Goal: Transaction & Acquisition: Purchase product/service

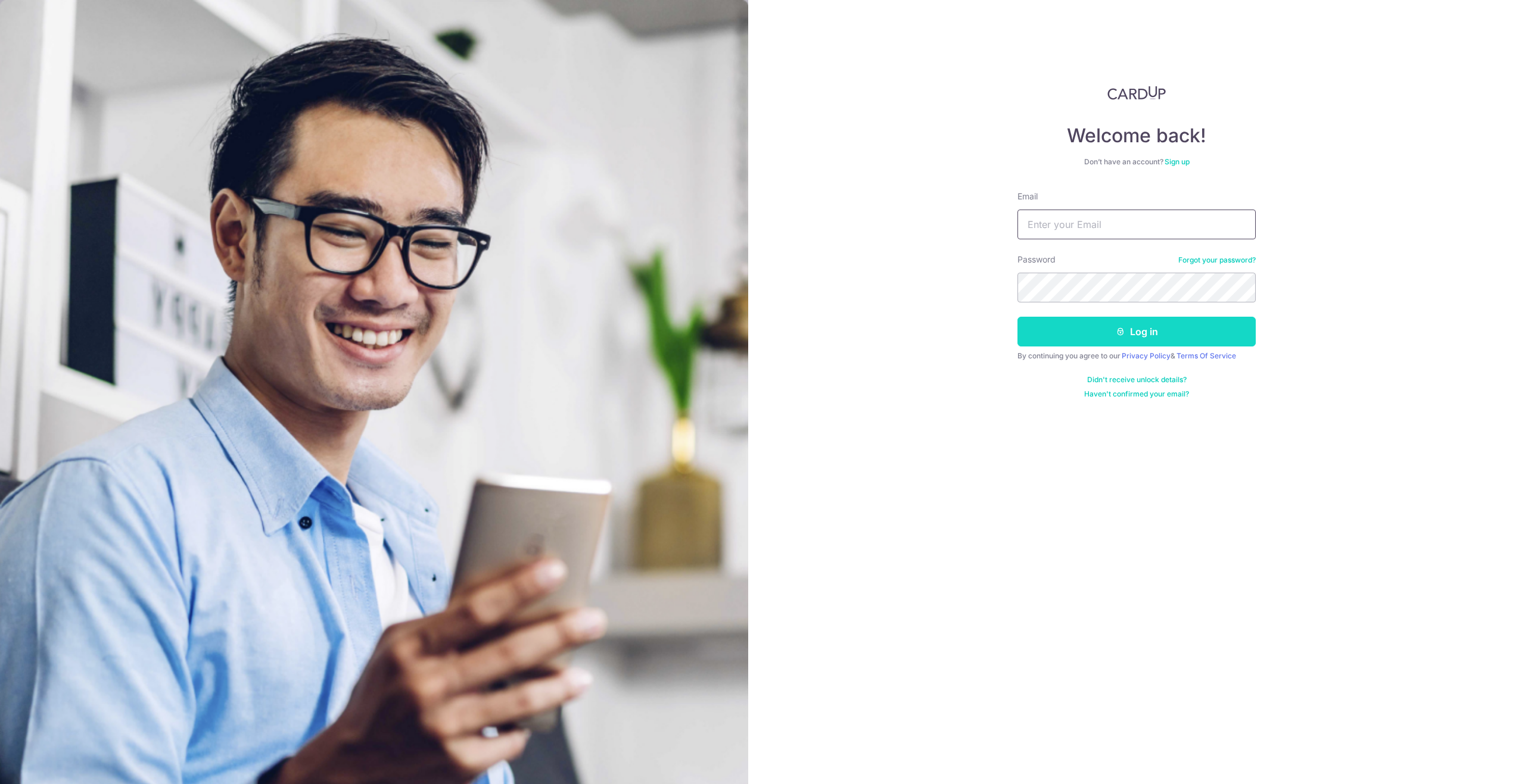
type input "notti3loui3@gmail.com"
click at [1108, 328] on button "Log in" at bounding box center [1136, 331] width 238 height 29
click at [1105, 328] on button "Log in" at bounding box center [1136, 331] width 238 height 29
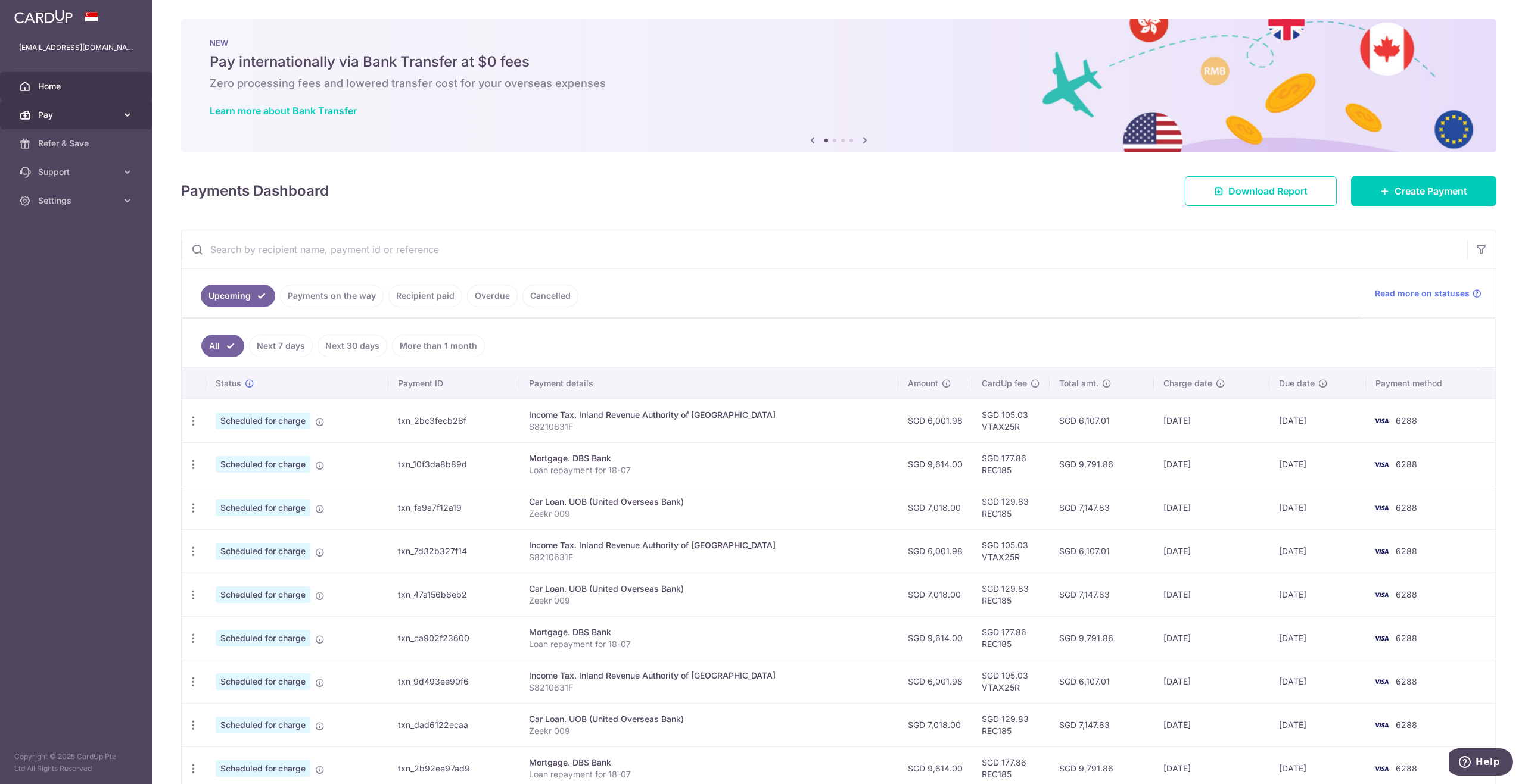
click at [75, 107] on link "Pay" at bounding box center [76, 114] width 152 height 29
click at [69, 139] on span "Payments" at bounding box center [77, 143] width 79 height 12
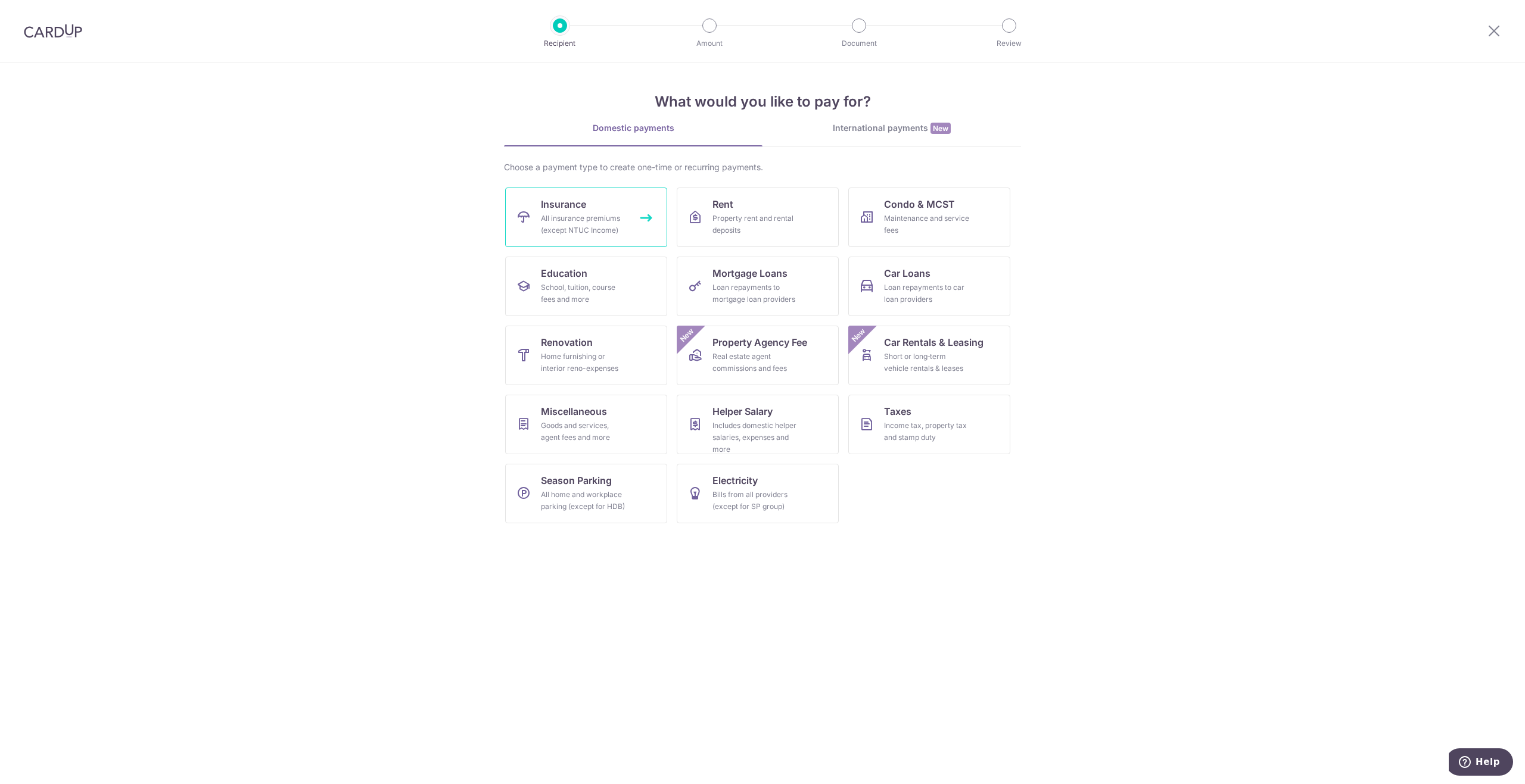
click at [591, 227] on div "All insurance premiums (except NTUC Income)" at bounding box center [583, 225] width 86 height 24
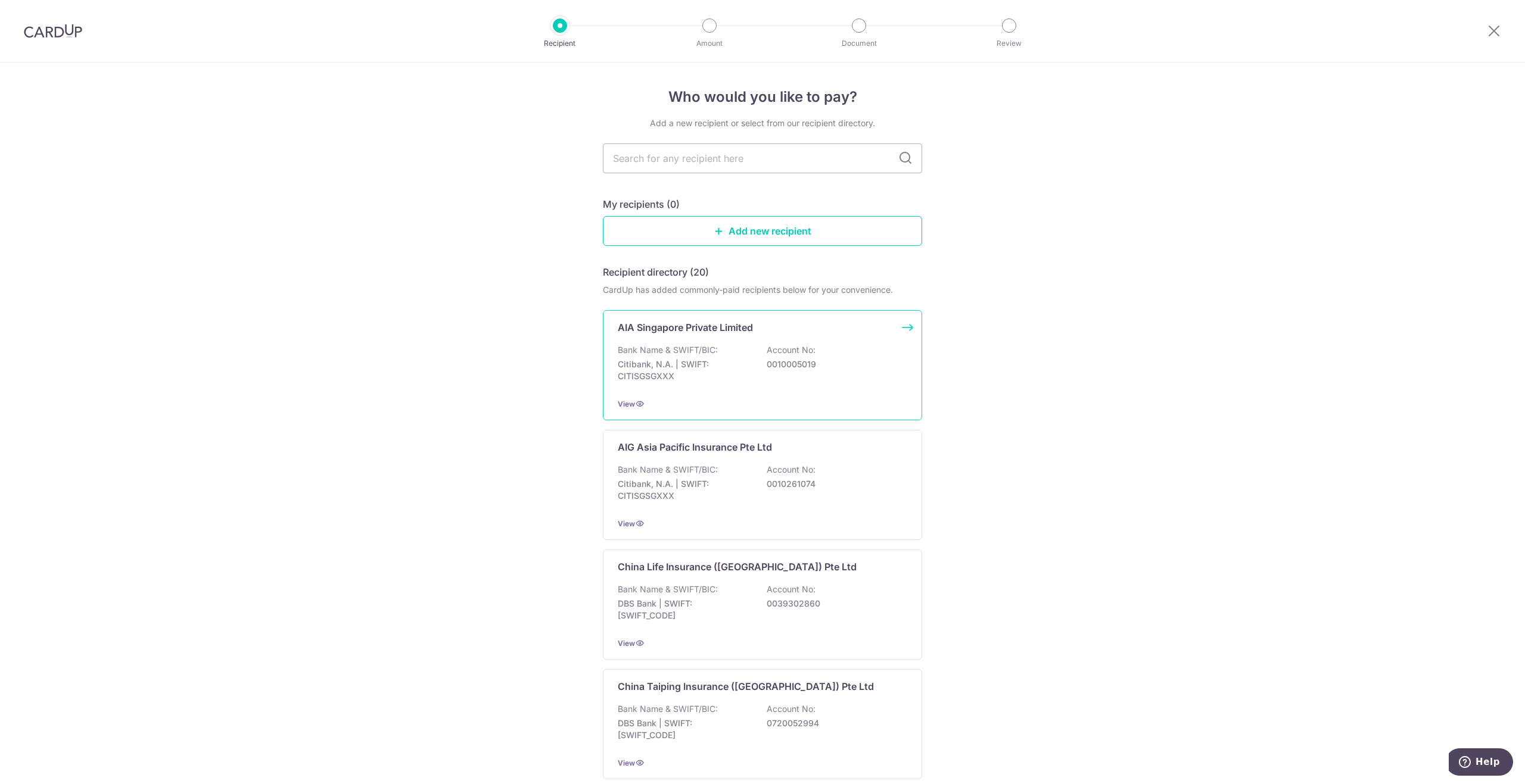
click at [720, 319] on div "AIA Singapore Private Limited Bank Name & SWIFT/BIC: Citibank, N.A. | SWIFT: CI…" at bounding box center [762, 365] width 319 height 110
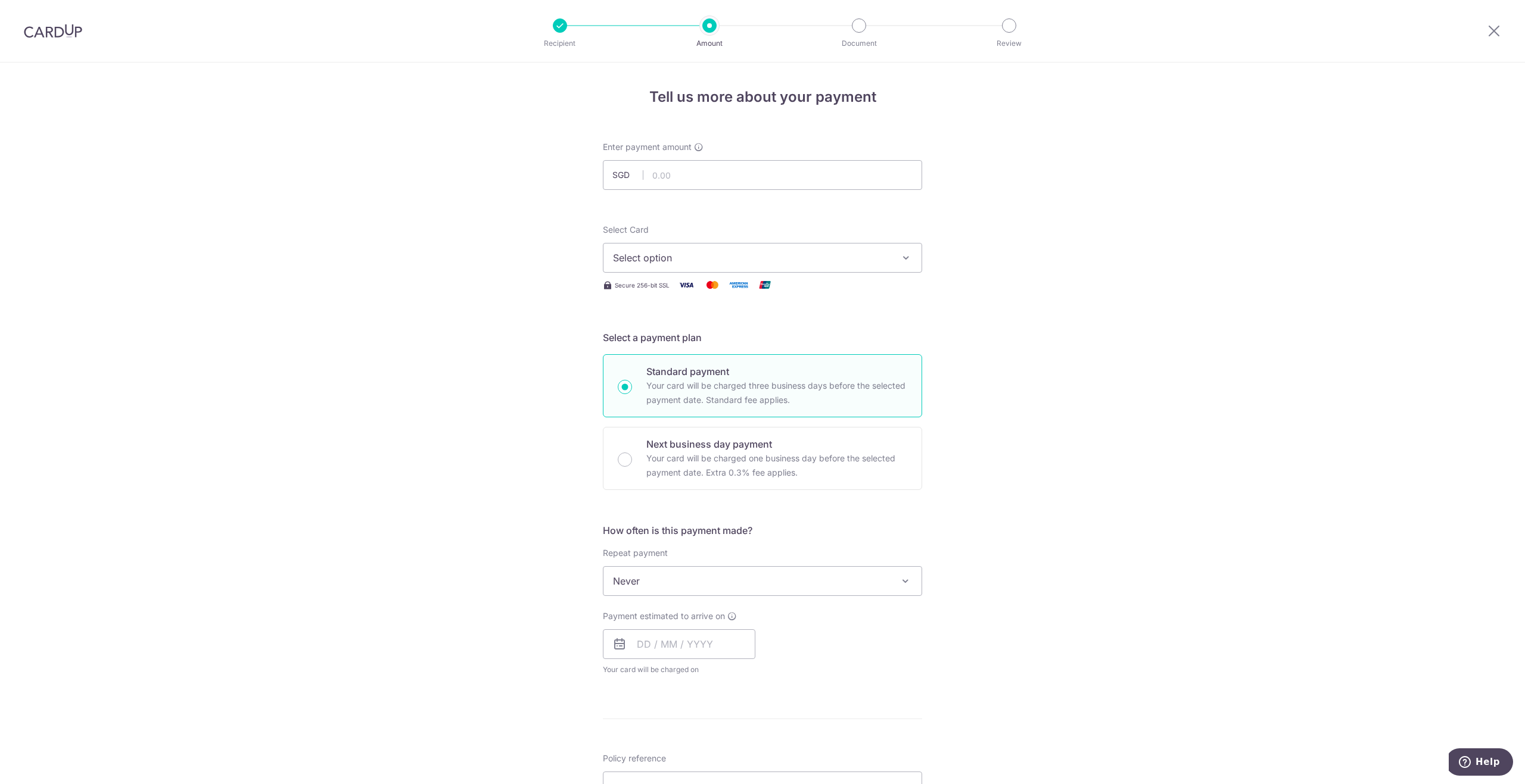
click at [692, 244] on button "Select option" at bounding box center [762, 258] width 319 height 29
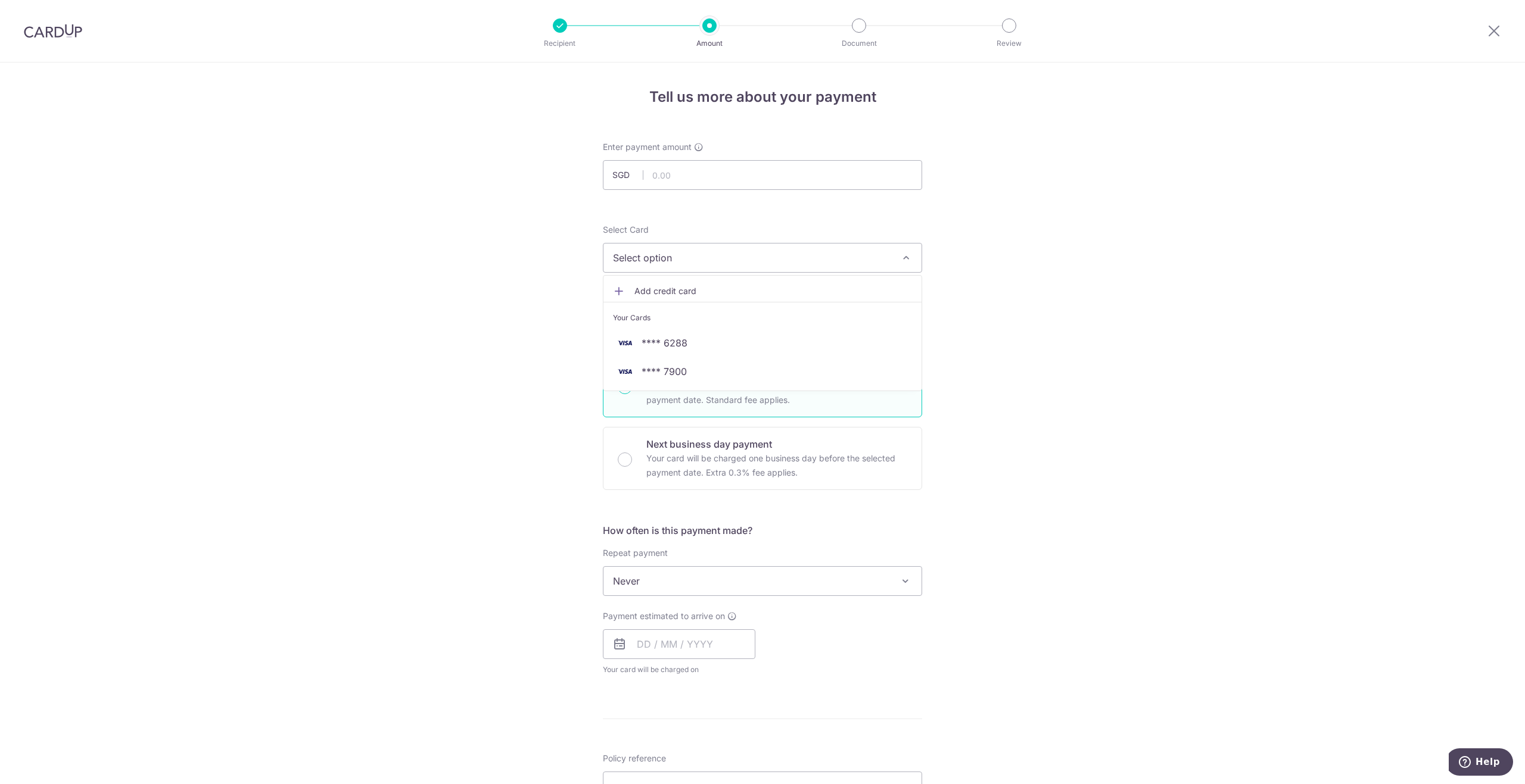
drag, startPoint x: 1097, startPoint y: 312, endPoint x: 1077, endPoint y: 303, distance: 21.9
click at [1100, 309] on div "Tell us more about your payment Enter payment amount SGD Select Card Select opt…" at bounding box center [762, 601] width 1525 height 1077
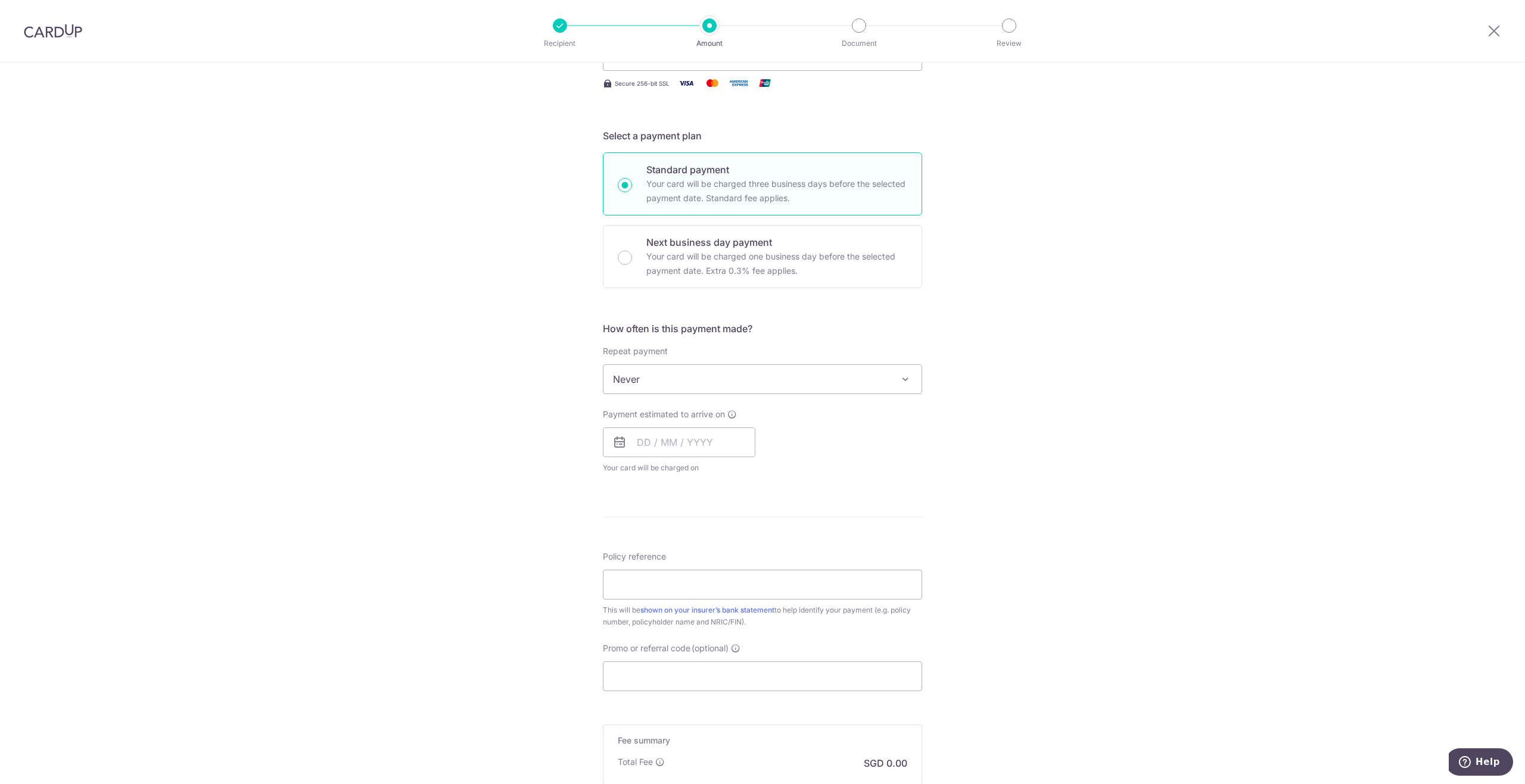
scroll to position [238, 0]
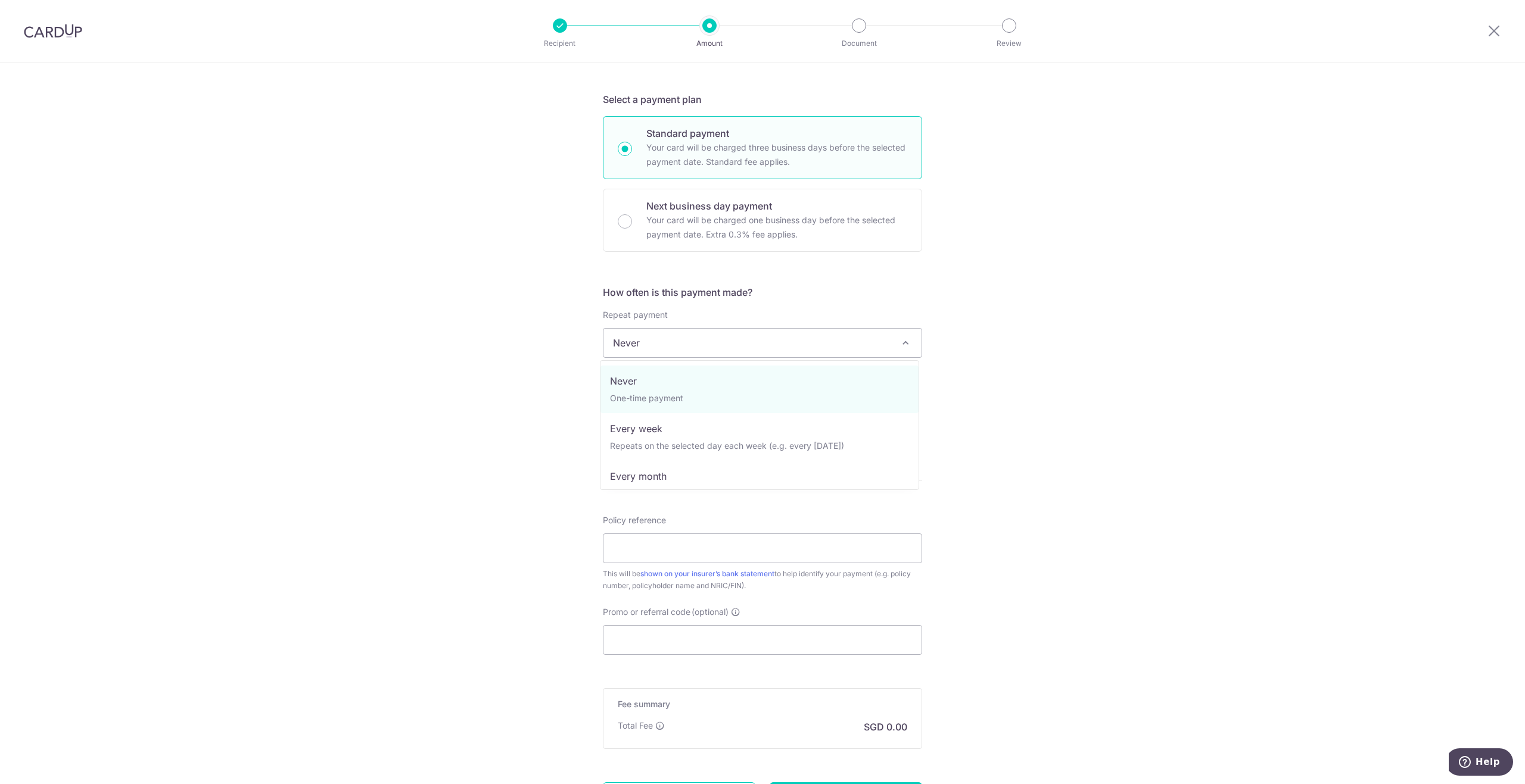
click at [755, 347] on span "Never" at bounding box center [762, 343] width 318 height 29
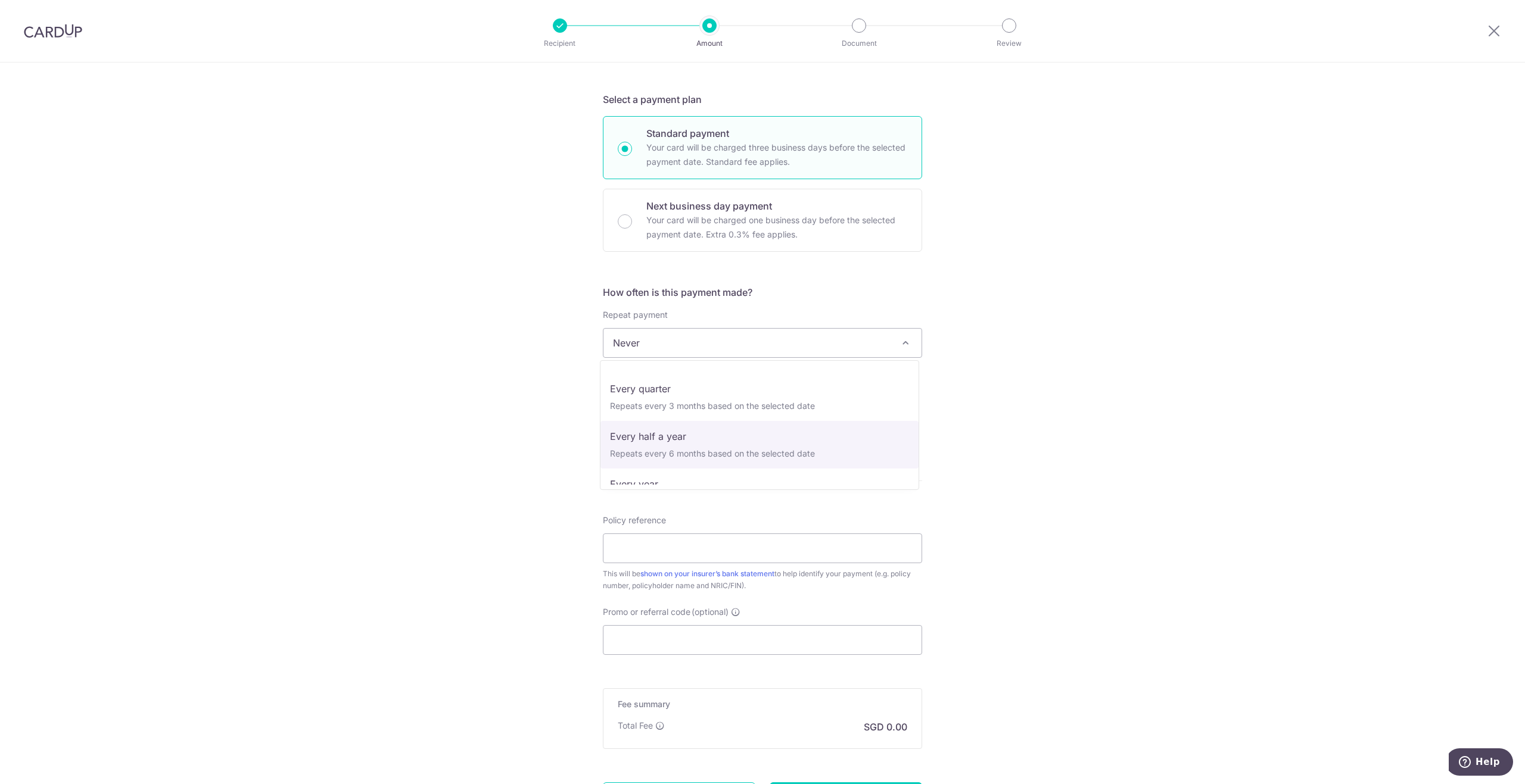
scroll to position [167, 0]
select select "6"
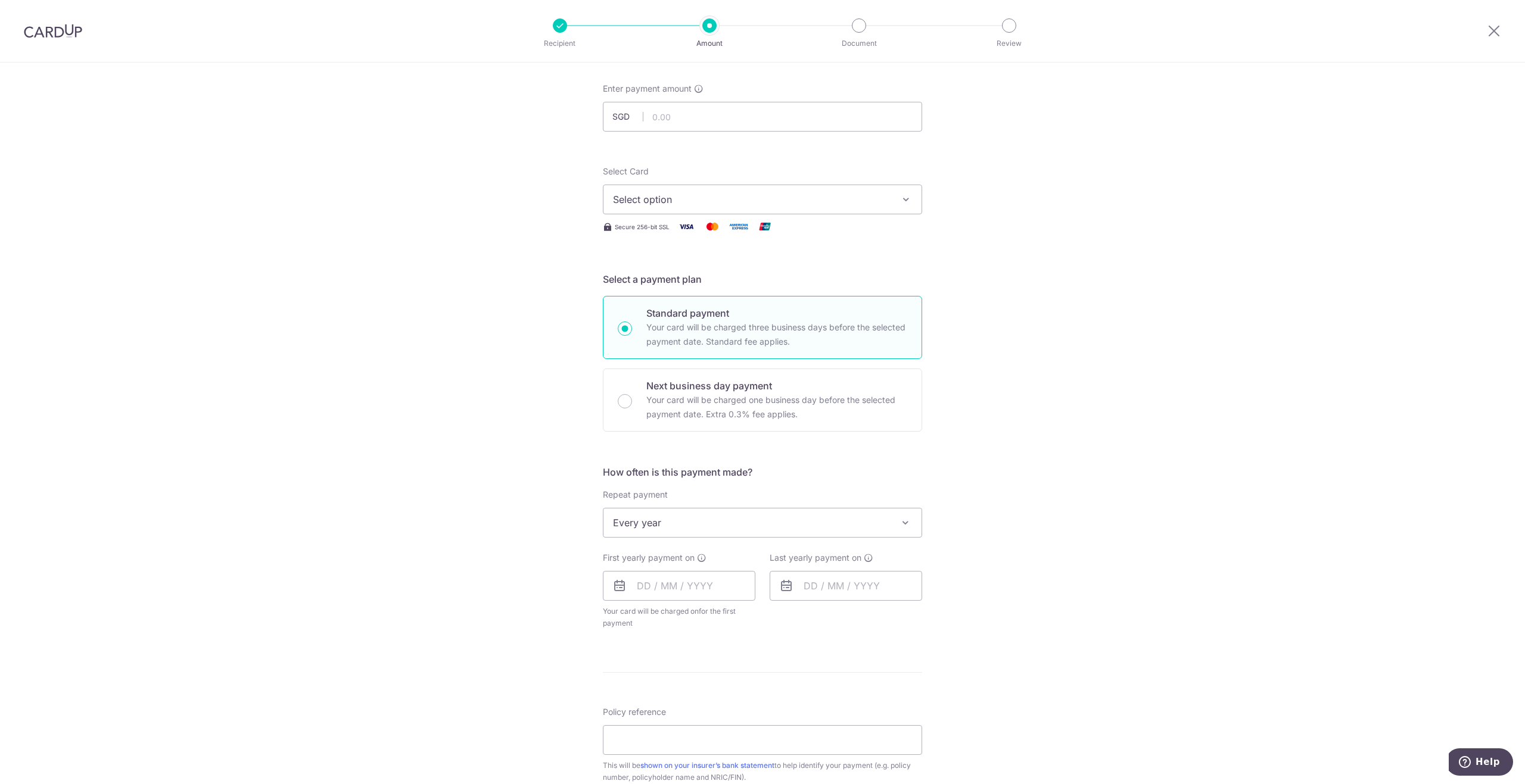
scroll to position [0, 0]
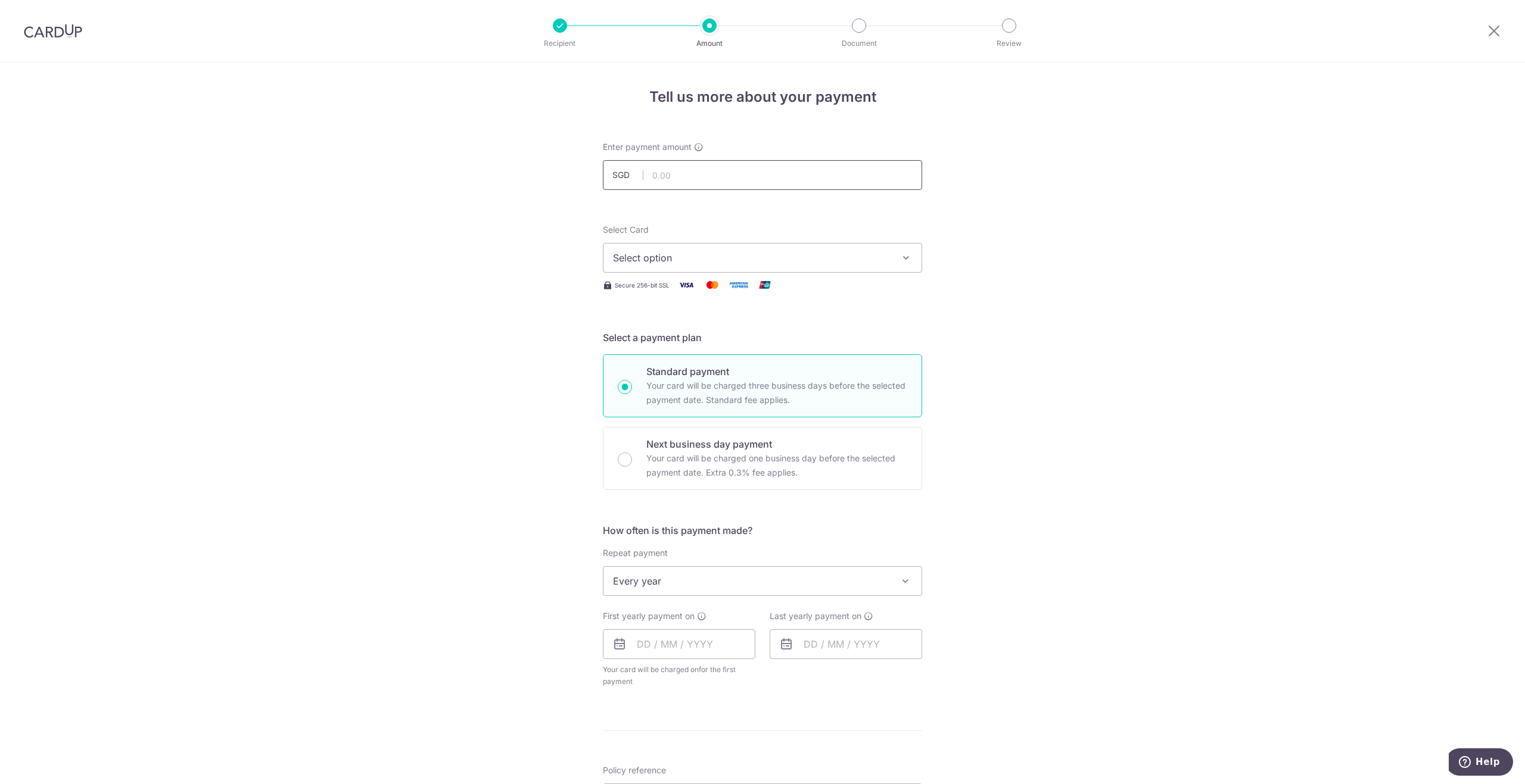
drag, startPoint x: 701, startPoint y: 175, endPoint x: 700, endPoint y: 182, distance: 7.1
click at [700, 176] on input "text" at bounding box center [762, 175] width 319 height 29
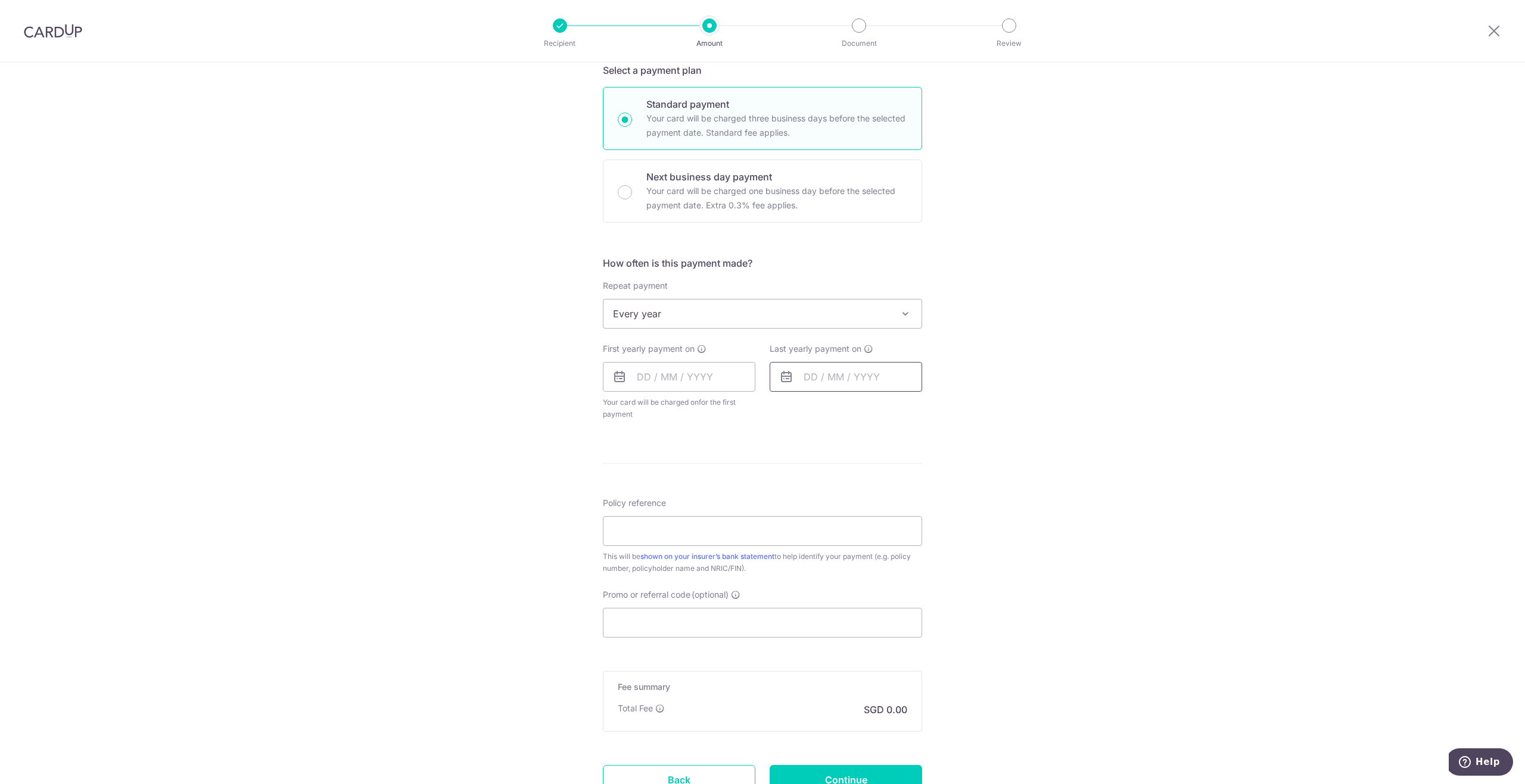
scroll to position [367, 0]
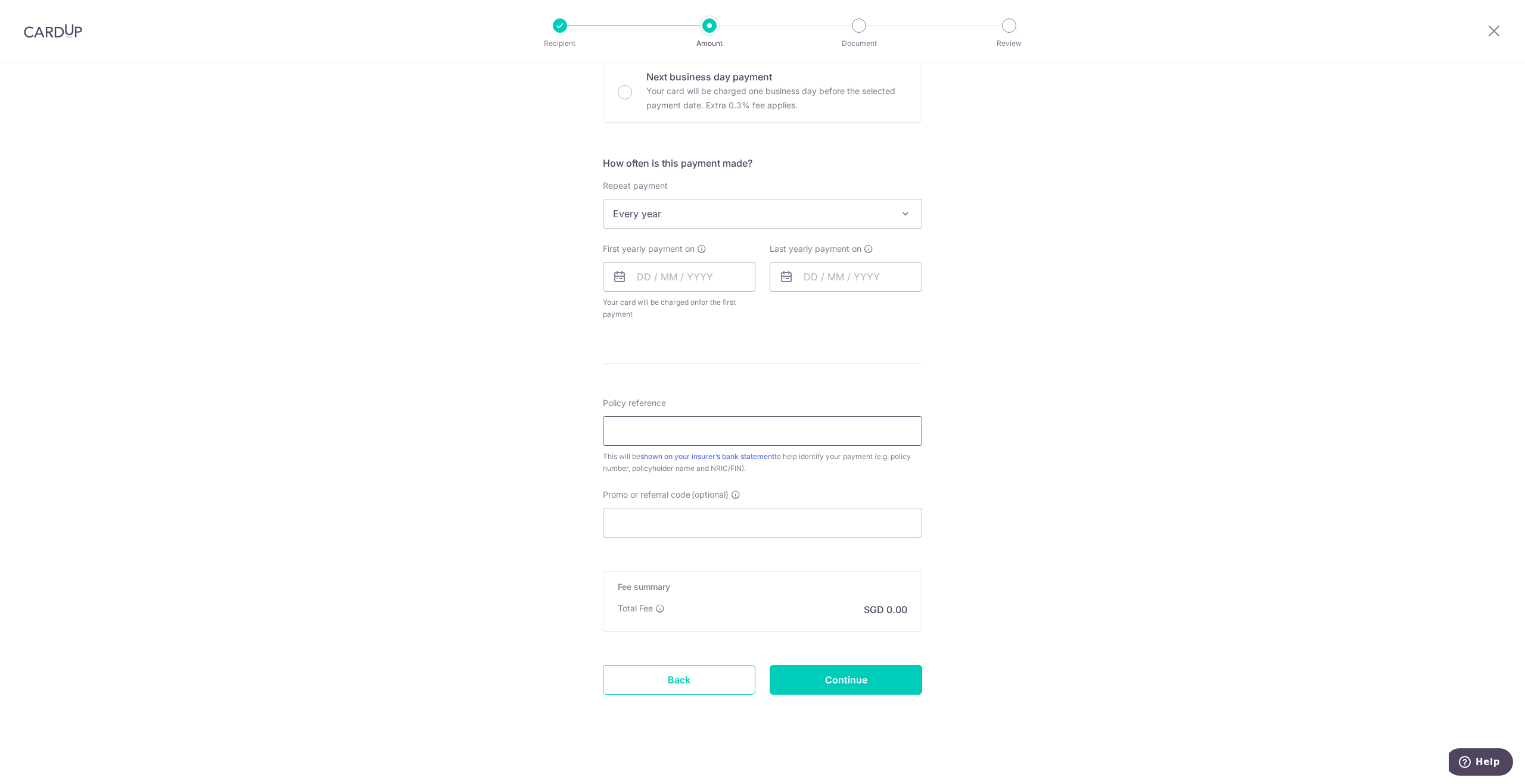
click at [655, 433] on input "Policy reference" at bounding box center [762, 431] width 319 height 29
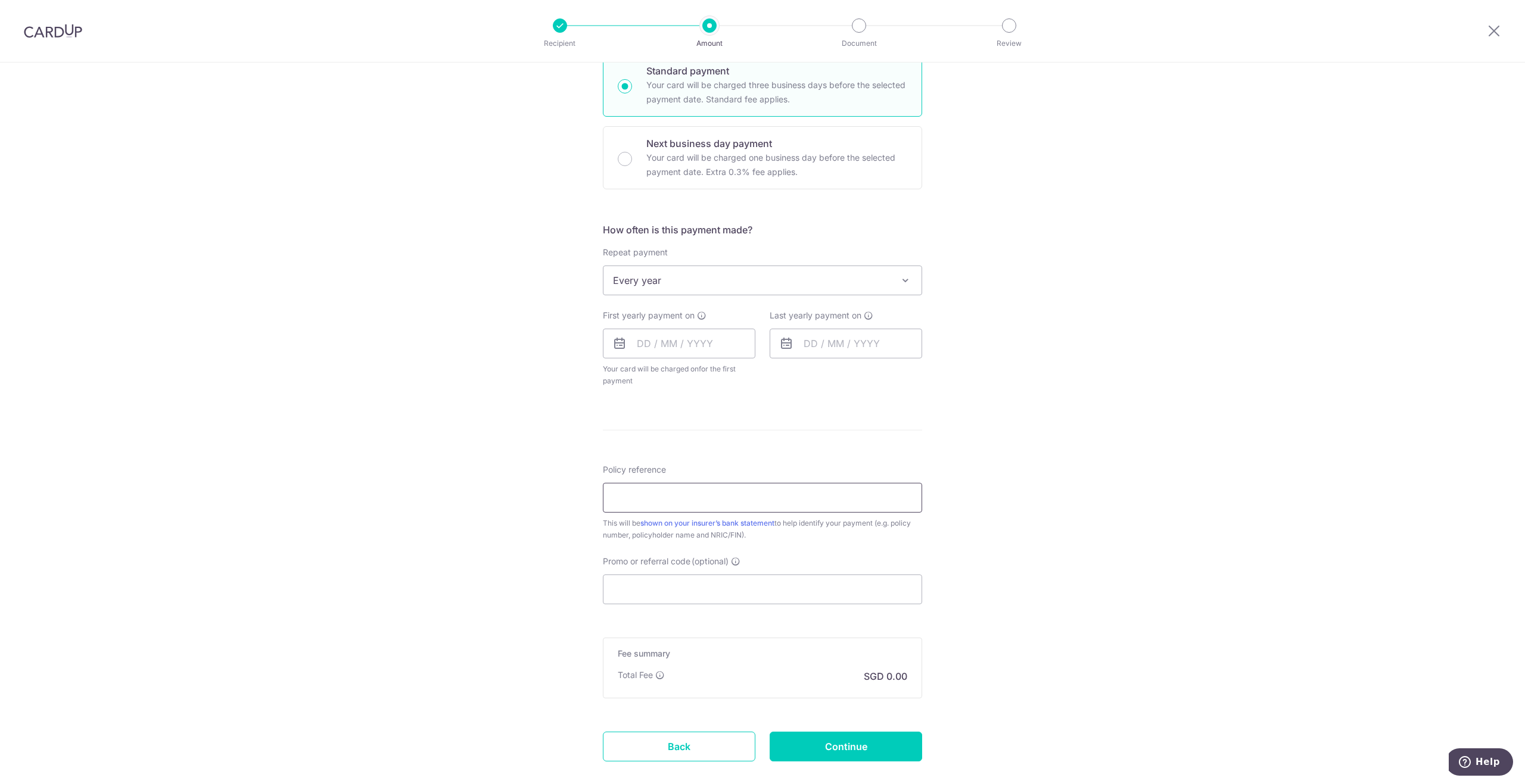
scroll to position [0, 0]
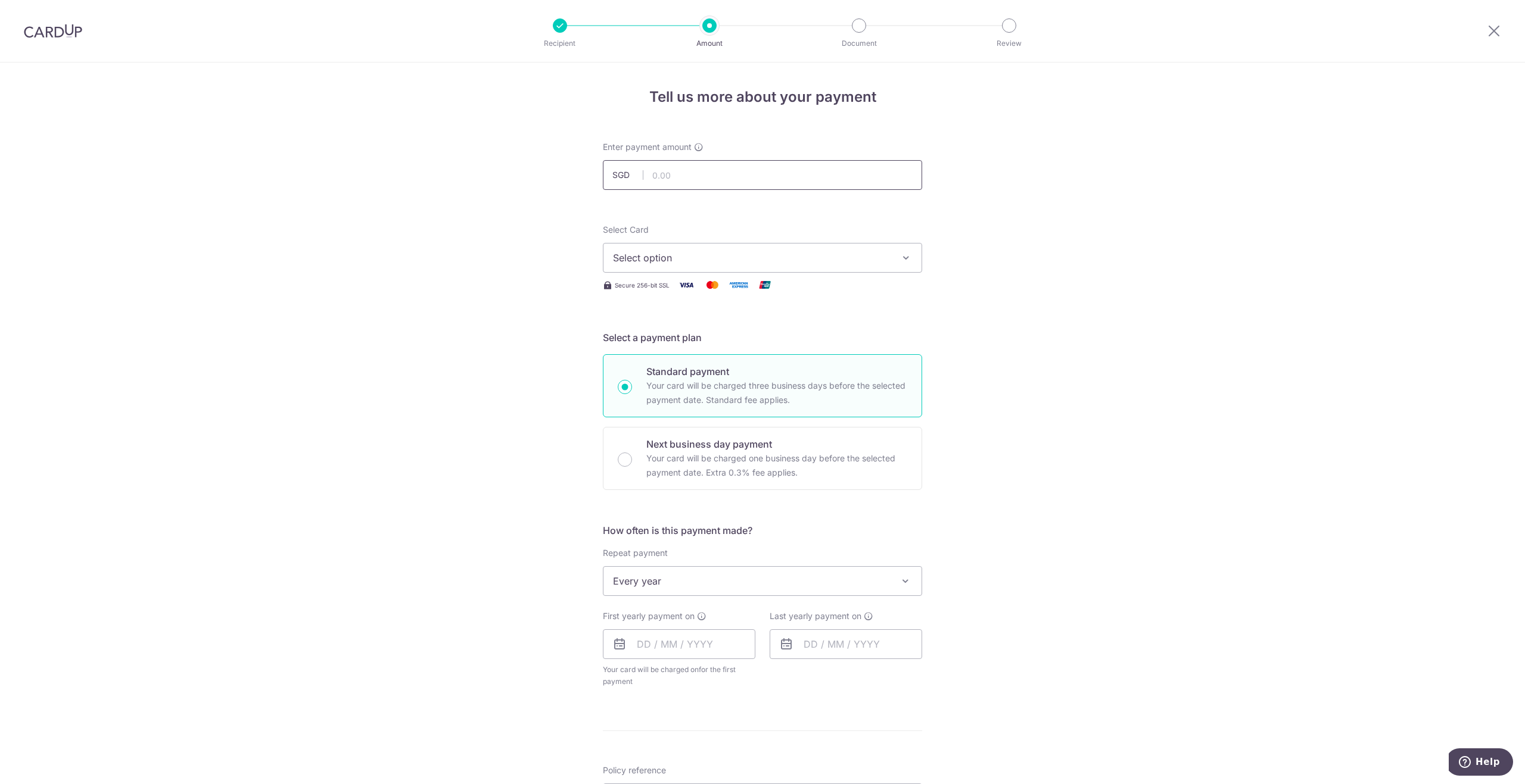
click at [658, 178] on input "text" at bounding box center [762, 175] width 319 height 29
type input "16,254.00"
click at [668, 253] on span "Select option" at bounding box center [751, 258] width 277 height 14
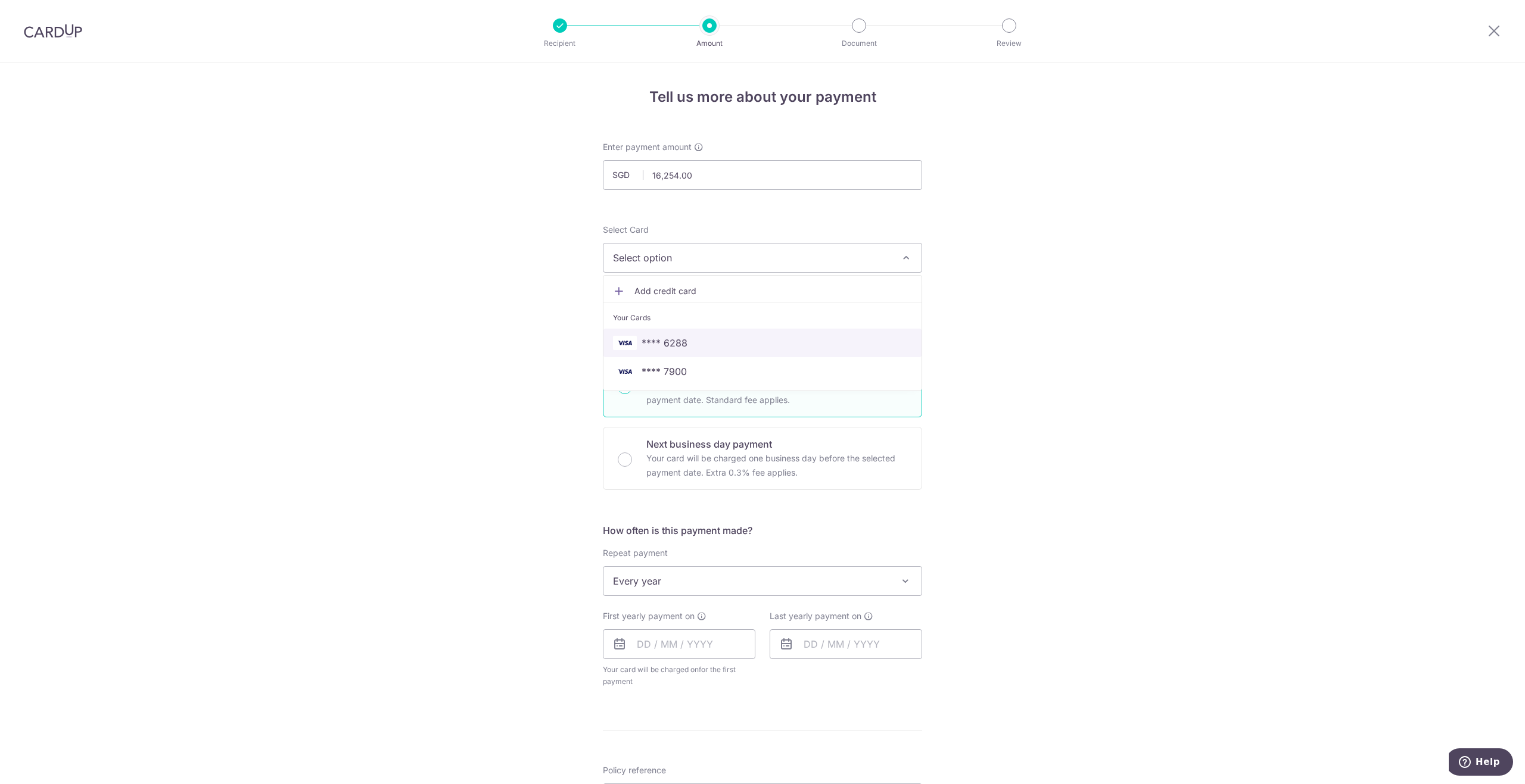
click at [703, 340] on span "**** 6288" at bounding box center [762, 343] width 299 height 14
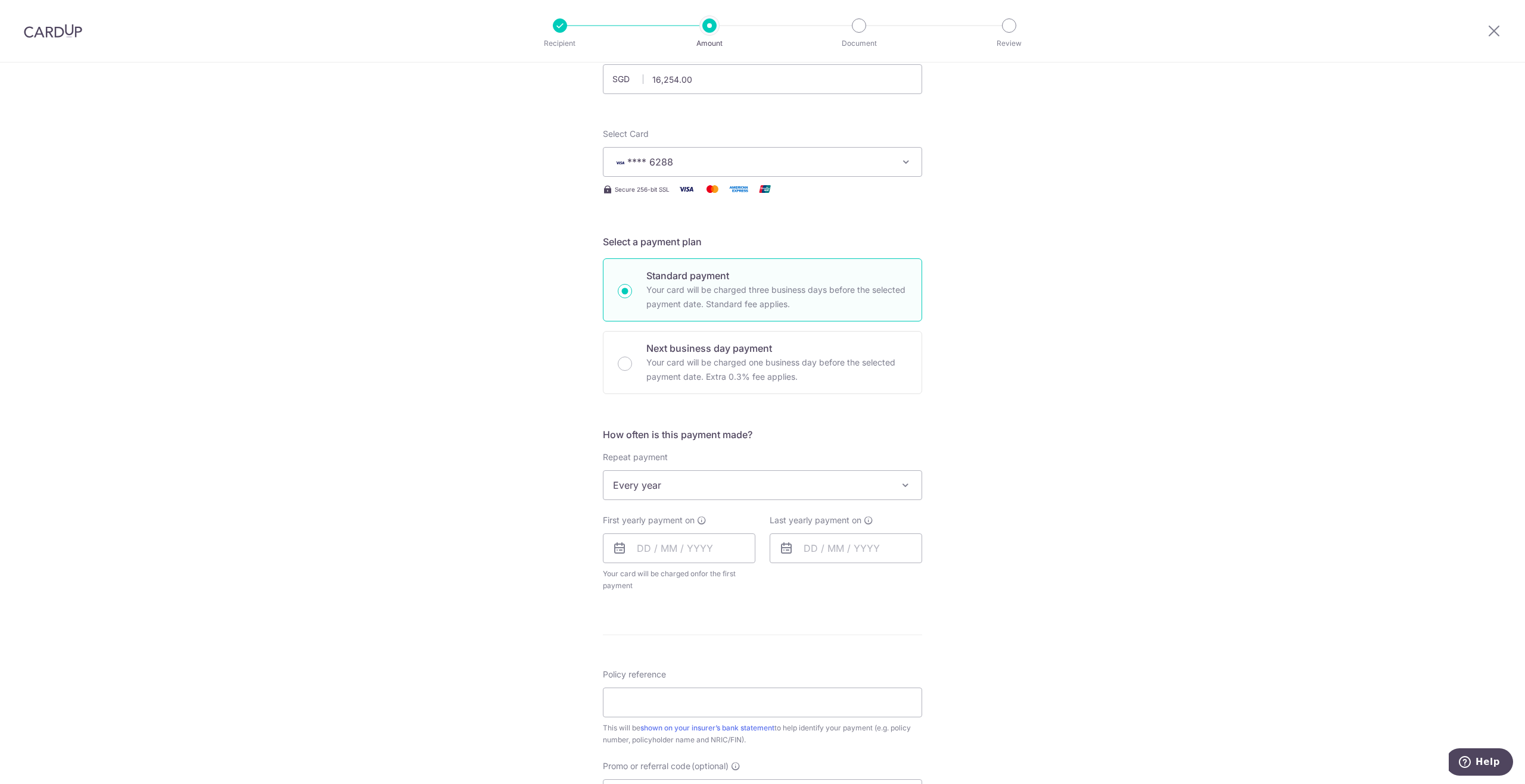
scroll to position [119, 0]
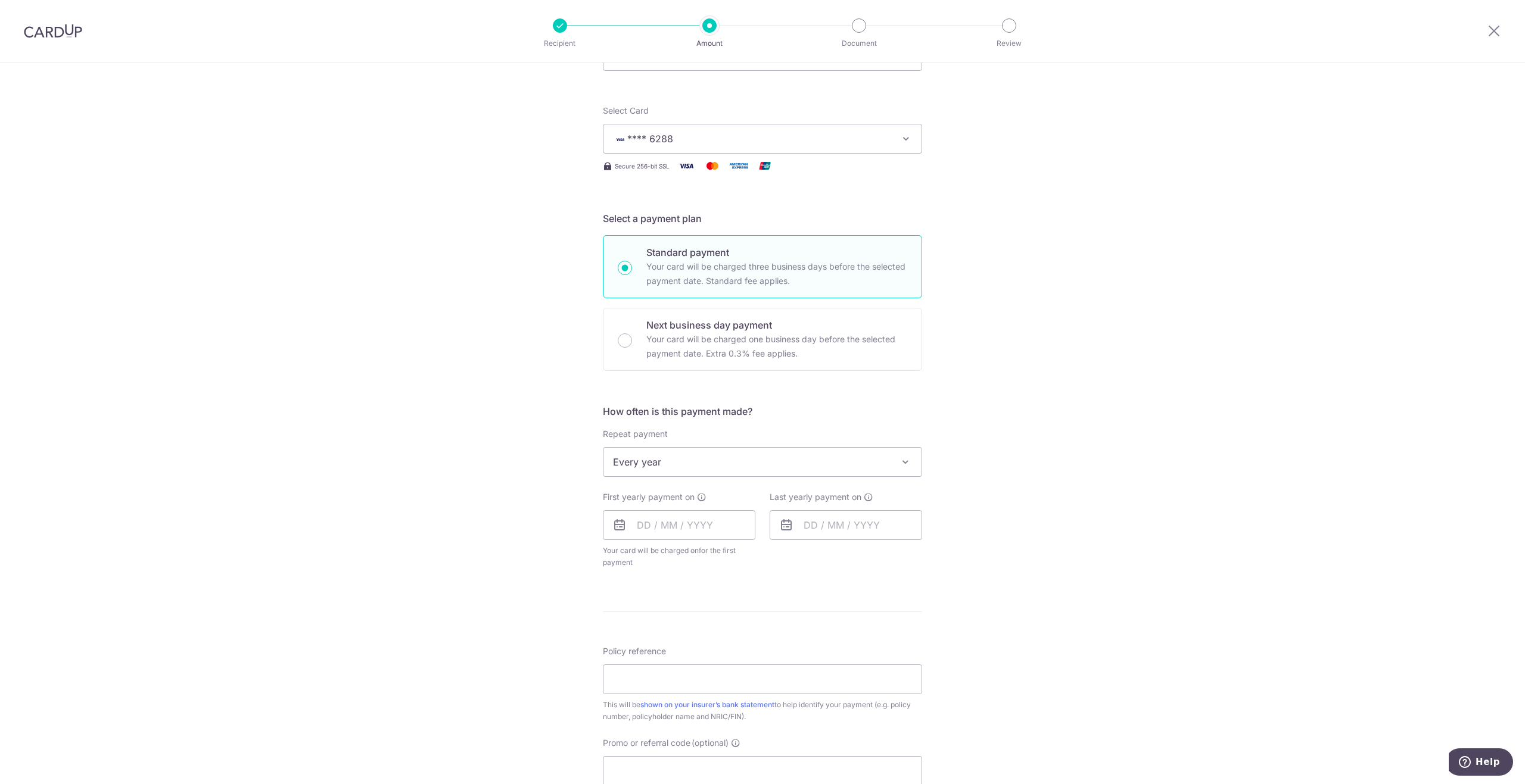
click at [679, 452] on span "Every year" at bounding box center [762, 462] width 318 height 29
select select "1"
click at [685, 531] on input "text" at bounding box center [678, 525] width 152 height 29
click at [897, 555] on div "One-time payment on Prev Next Aug Sep Oct Nov Dec 2025 2026 2027 2028 2029 2030…" at bounding box center [762, 524] width 334 height 65
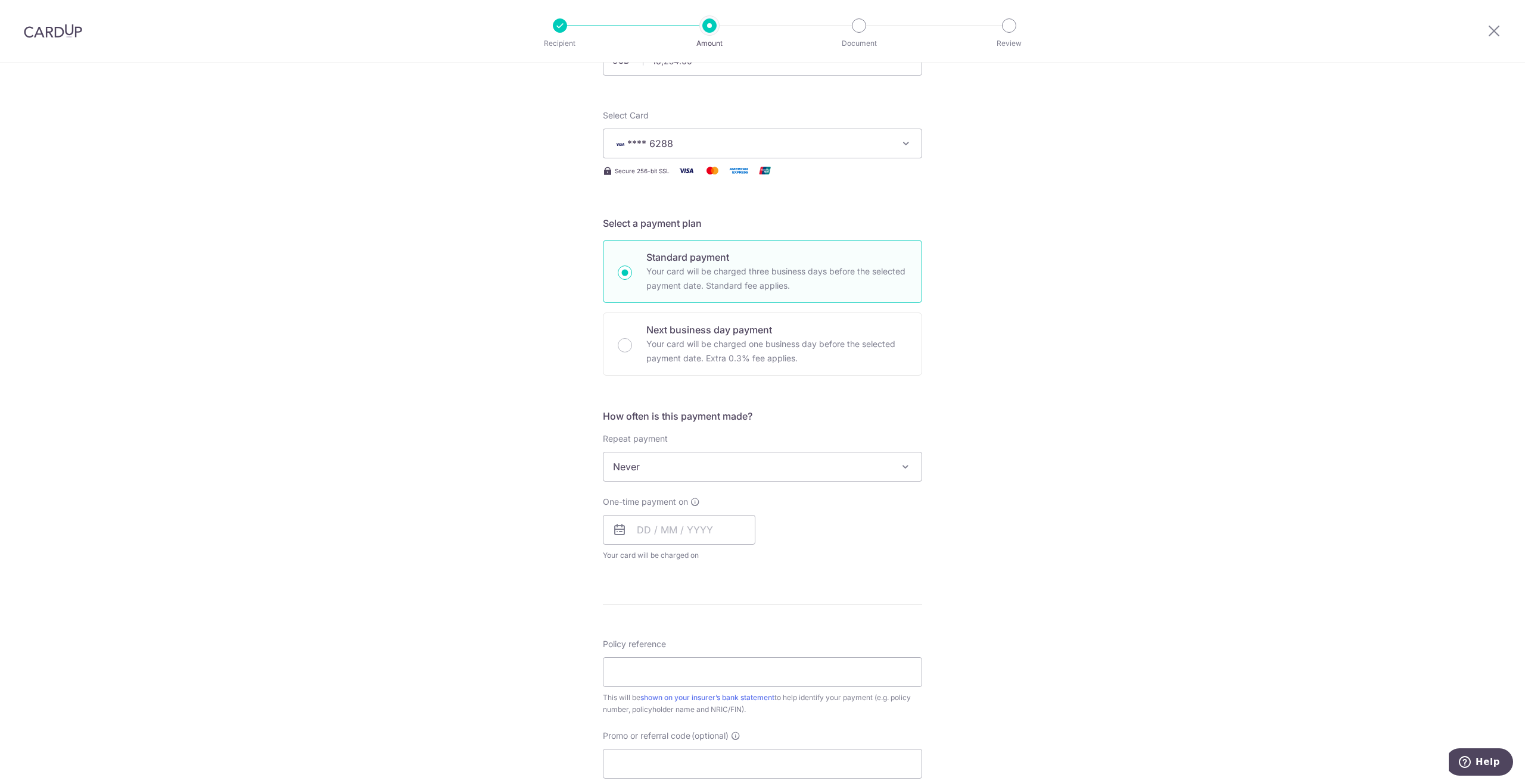
scroll to position [178, 0]
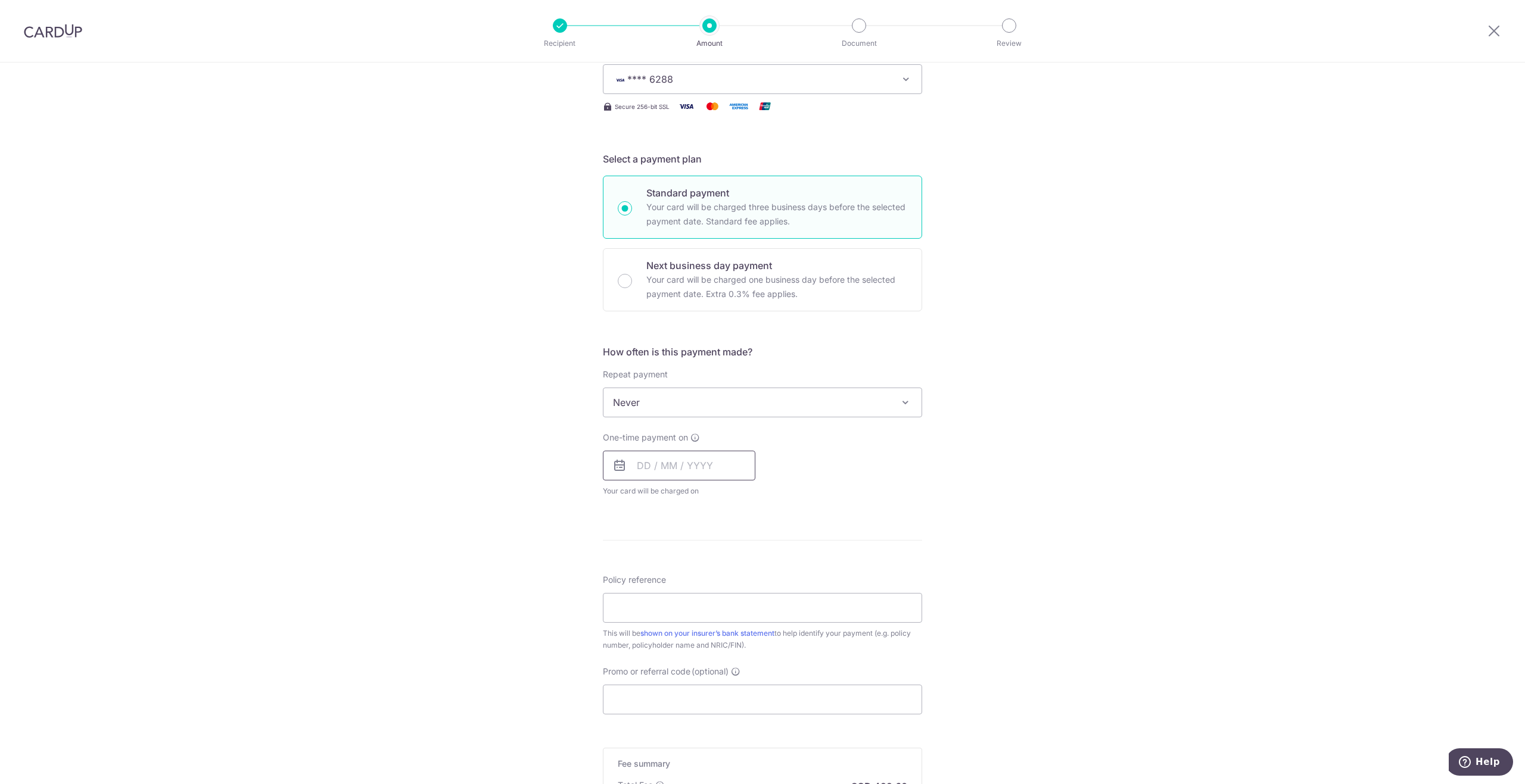
drag, startPoint x: 674, startPoint y: 464, endPoint x: 687, endPoint y: 462, distance: 13.2
click at [675, 459] on input "text" at bounding box center [678, 465] width 152 height 29
click at [649, 617] on link "18" at bounding box center [651, 621] width 19 height 19
type input "[DATE]"
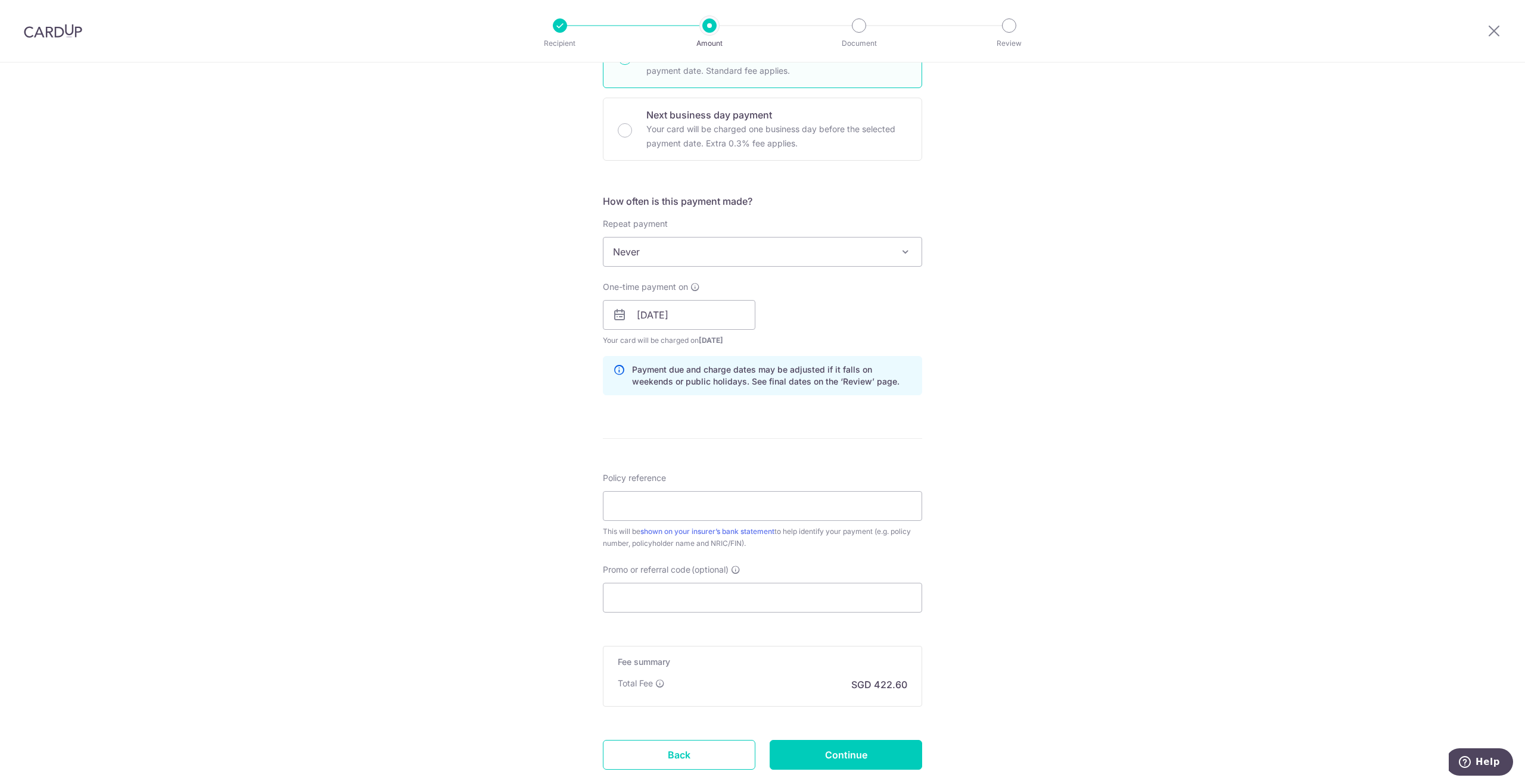
scroll to position [404, 0]
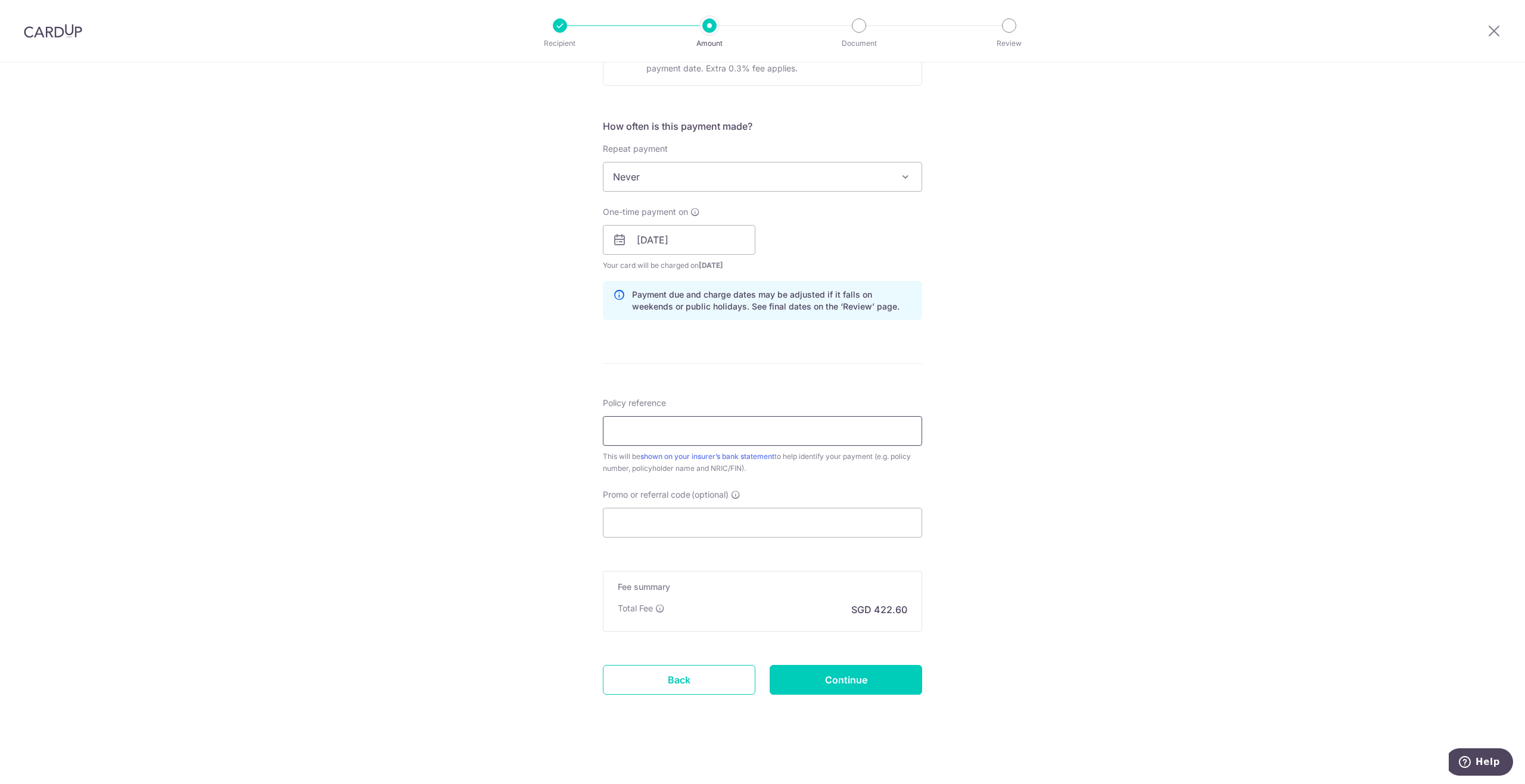
click at [681, 430] on input "Policy reference" at bounding box center [762, 431] width 319 height 29
click at [647, 423] on input "Policy reference" at bounding box center [762, 431] width 319 height 29
type input "U125566322"
click at [646, 530] on input "Promo or referral code (optional)" at bounding box center [762, 523] width 319 height 29
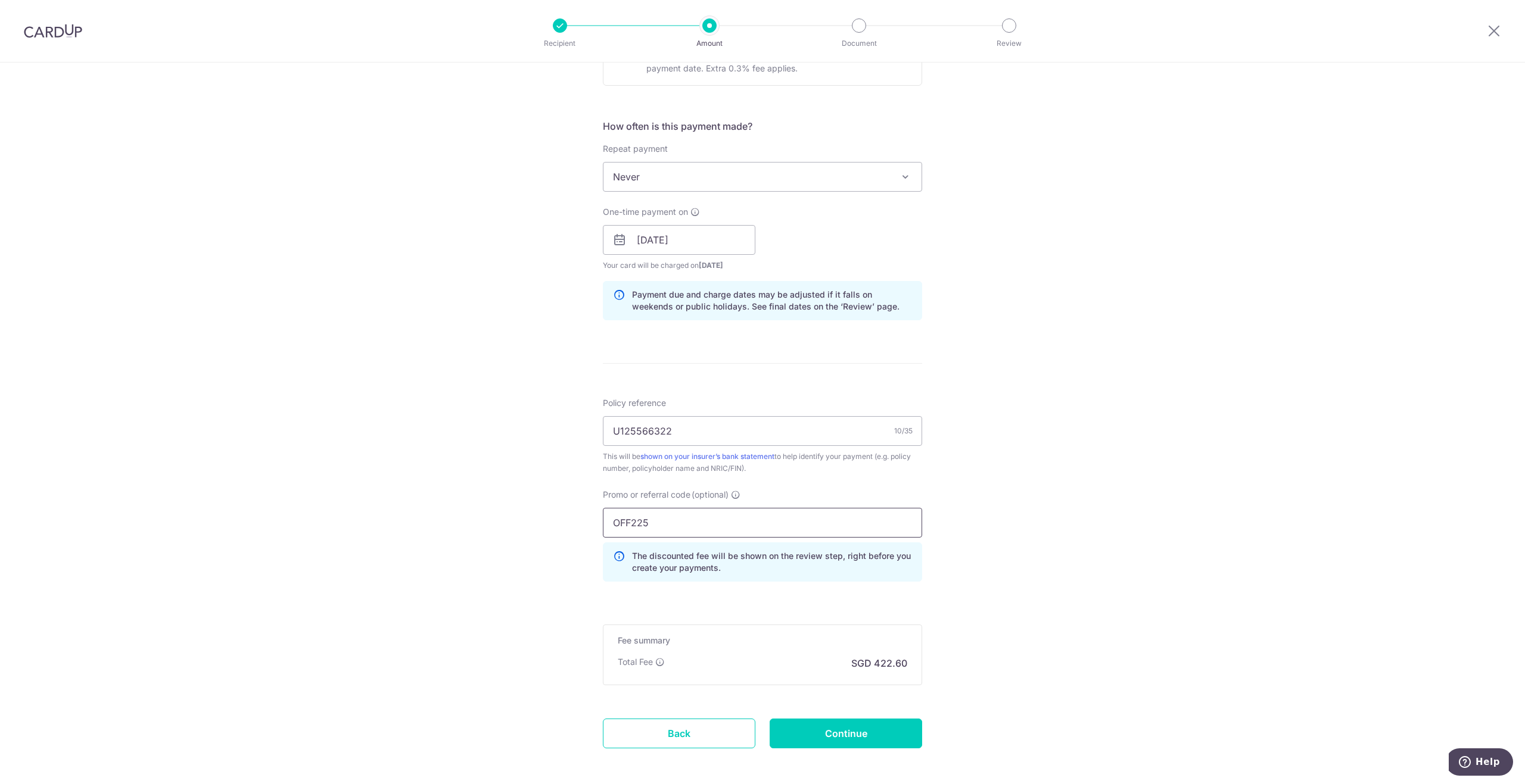
type input "OFF225"
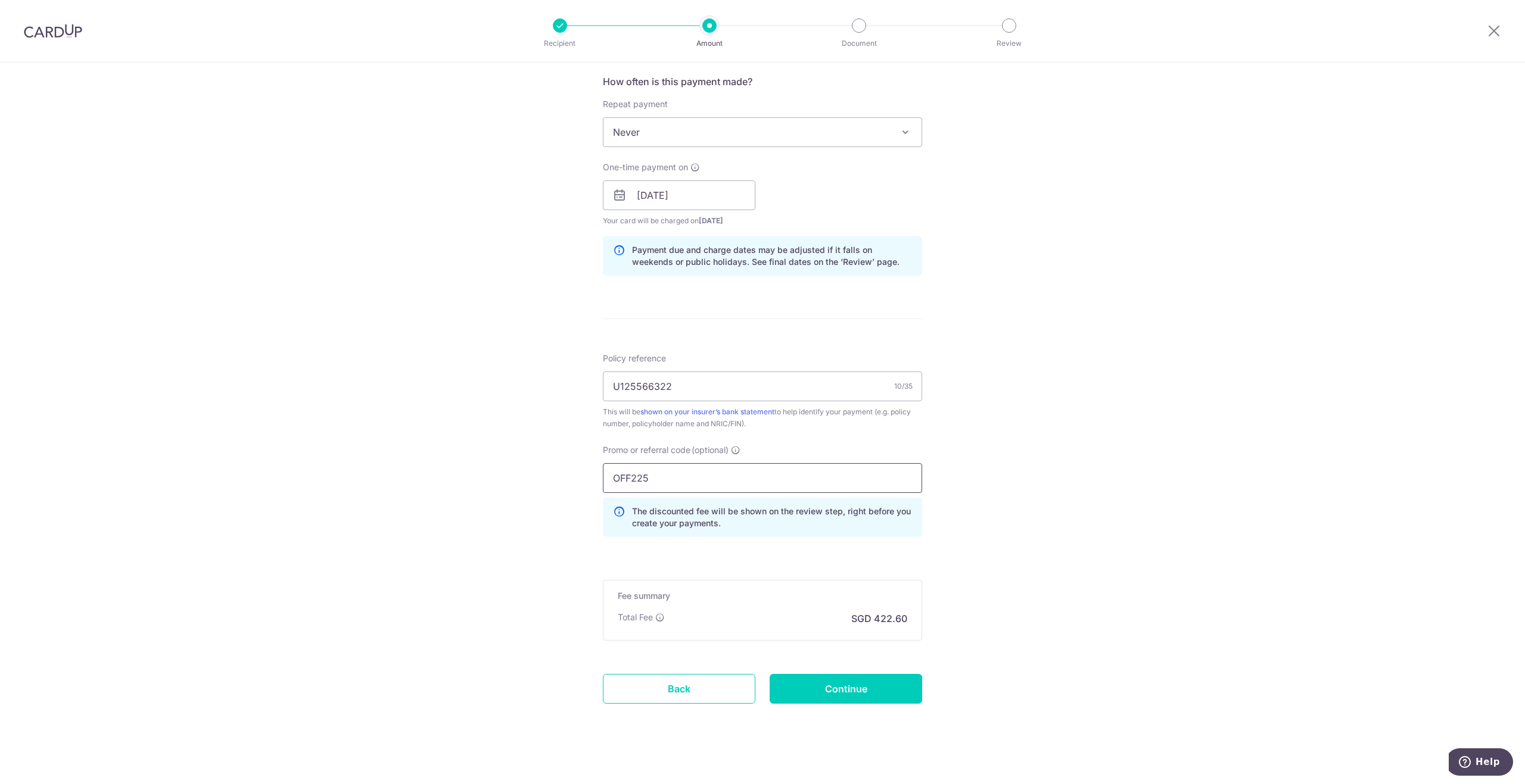
scroll to position [458, 0]
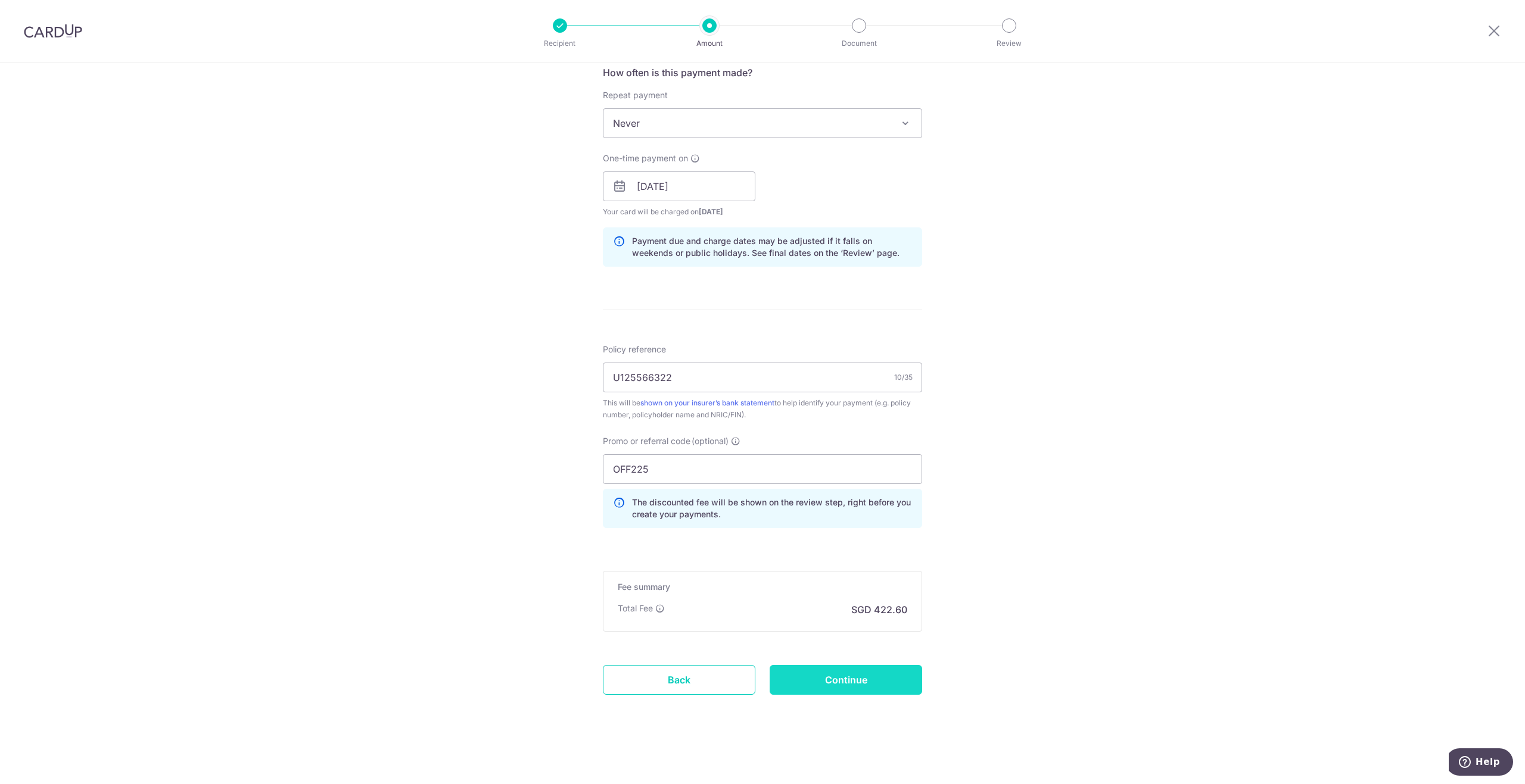
click at [854, 681] on input "Continue" at bounding box center [845, 680] width 152 height 29
type input "Create Schedule"
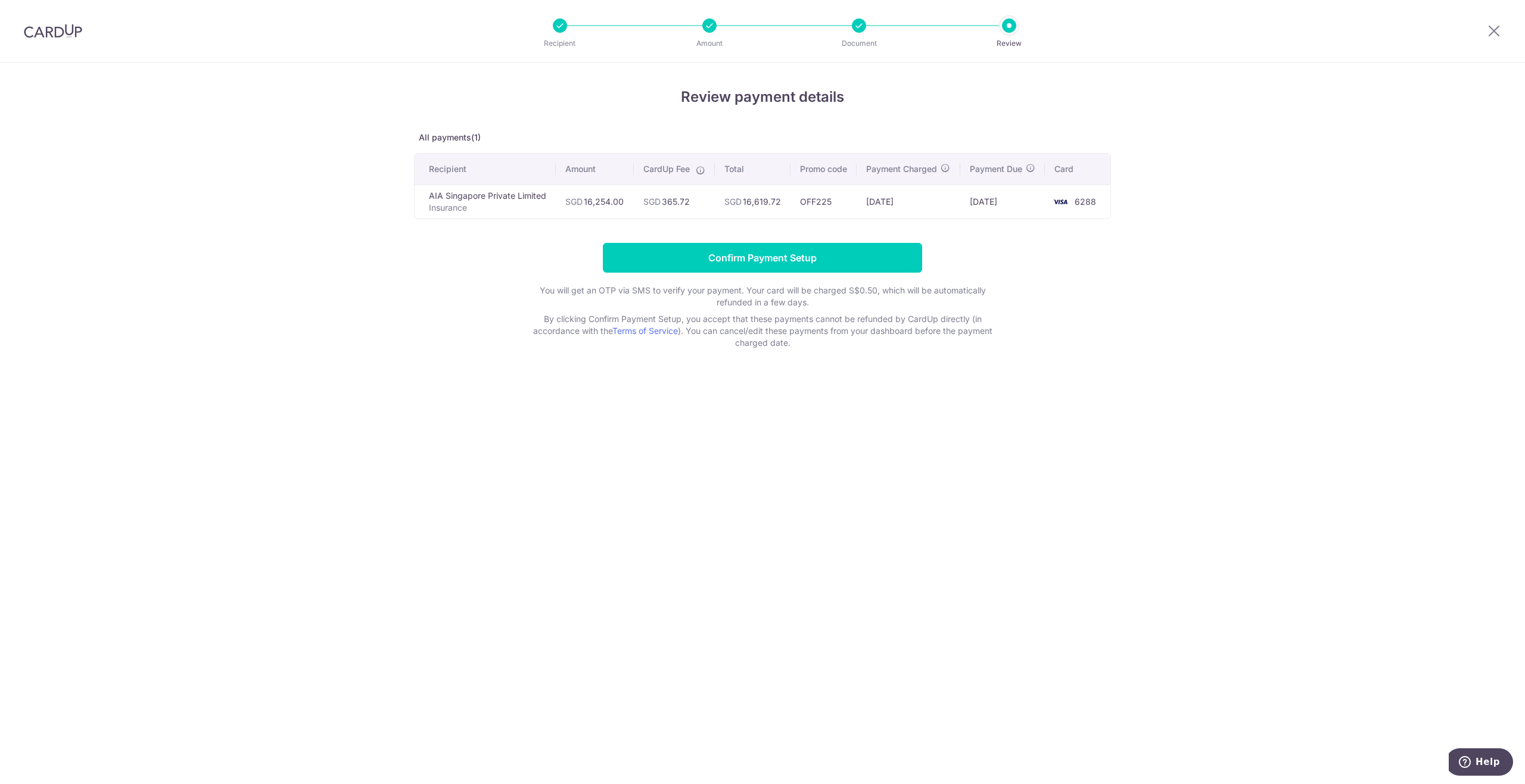
click at [1502, 25] on div at bounding box center [1493, 31] width 62 height 62
drag, startPoint x: 833, startPoint y: 213, endPoint x: 814, endPoint y: 218, distance: 19.6
click at [814, 218] on td "OFF225" at bounding box center [824, 201] width 66 height 34
click at [1128, 244] on div "Review payment details All payments(1) Recipient Amount CardUp Fee Total Promo …" at bounding box center [762, 423] width 1525 height 722
drag, startPoint x: 831, startPoint y: 215, endPoint x: 817, endPoint y: 215, distance: 14.0
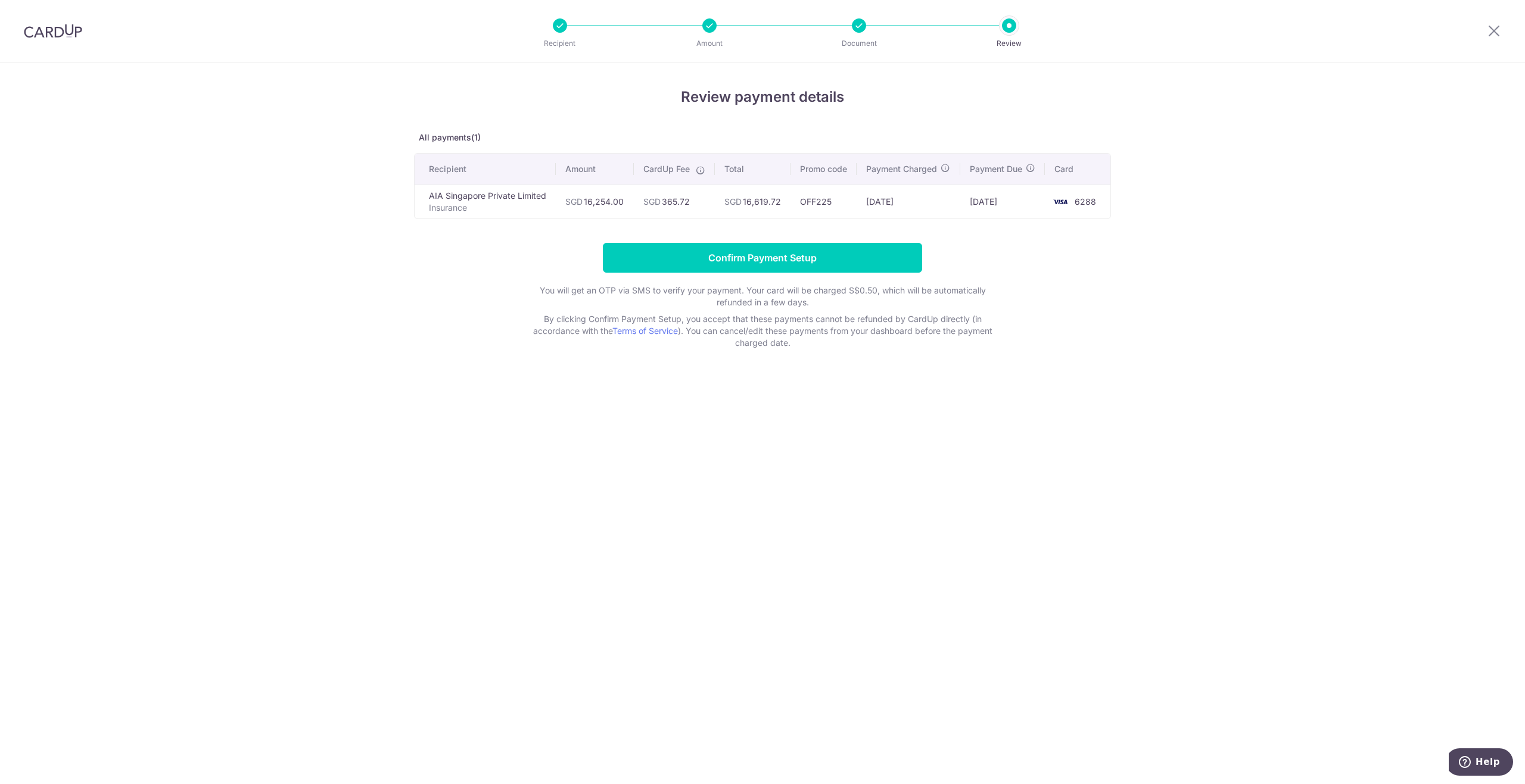
click at [817, 215] on td "OFF225" at bounding box center [824, 201] width 66 height 34
click at [1191, 253] on div "Review payment details All payments(1) Recipient Amount CardUp Fee Total Promo …" at bounding box center [762, 423] width 1525 height 722
drag, startPoint x: 825, startPoint y: 215, endPoint x: 857, endPoint y: 239, distance: 40.0
click at [814, 218] on td "OFF225" at bounding box center [824, 201] width 66 height 34
click at [1133, 237] on div "Review payment details All payments(1) Recipient Amount CardUp Fee Total Promo …" at bounding box center [762, 423] width 1525 height 722
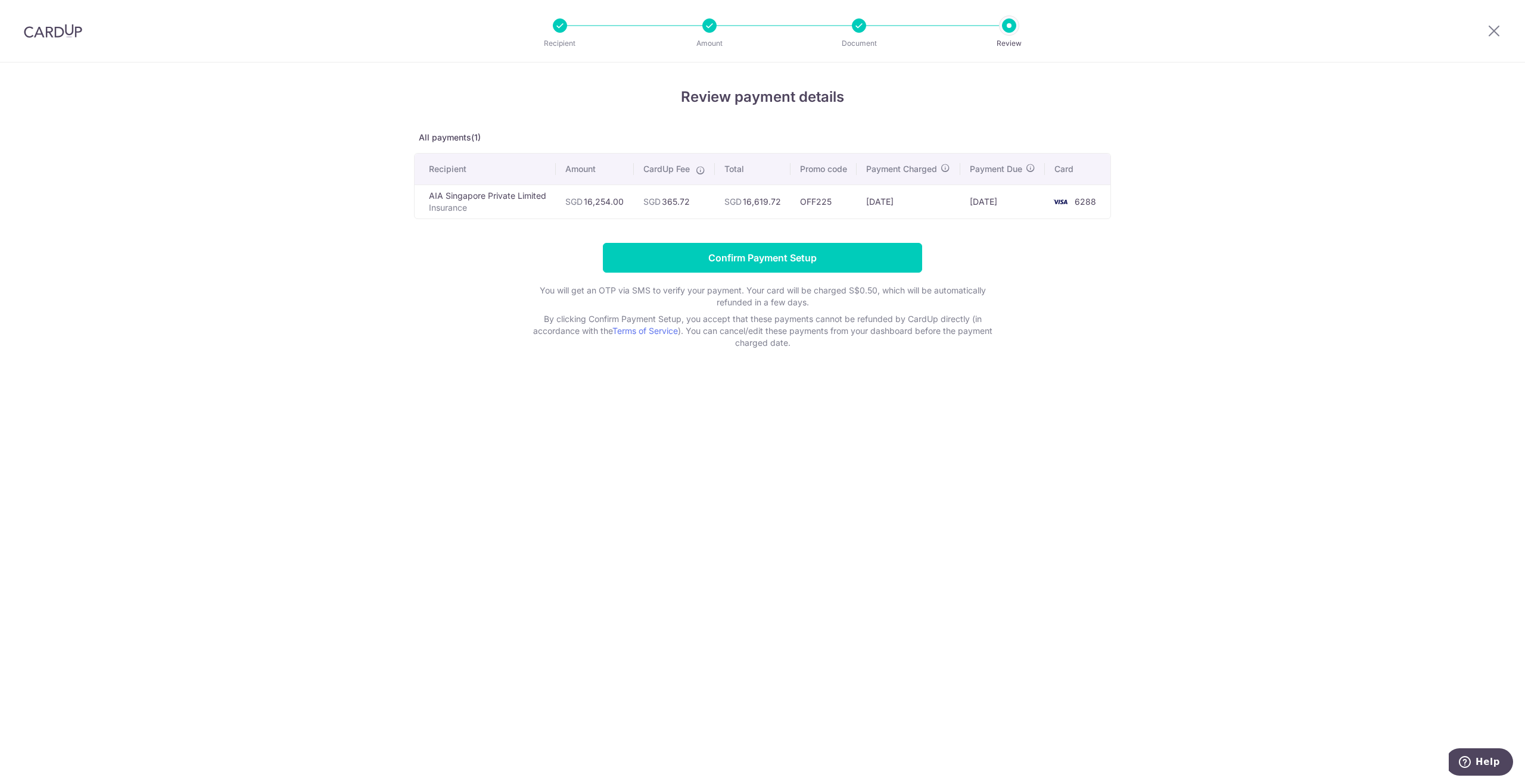
drag, startPoint x: 832, startPoint y: 221, endPoint x: 827, endPoint y: 214, distance: 8.6
click at [819, 215] on td "OFF225" at bounding box center [824, 201] width 66 height 34
click at [1239, 213] on div "Review payment details All payments(1) Recipient Amount CardUp Fee Total Promo …" at bounding box center [762, 423] width 1525 height 722
click at [1492, 32] on icon at bounding box center [1493, 30] width 14 height 15
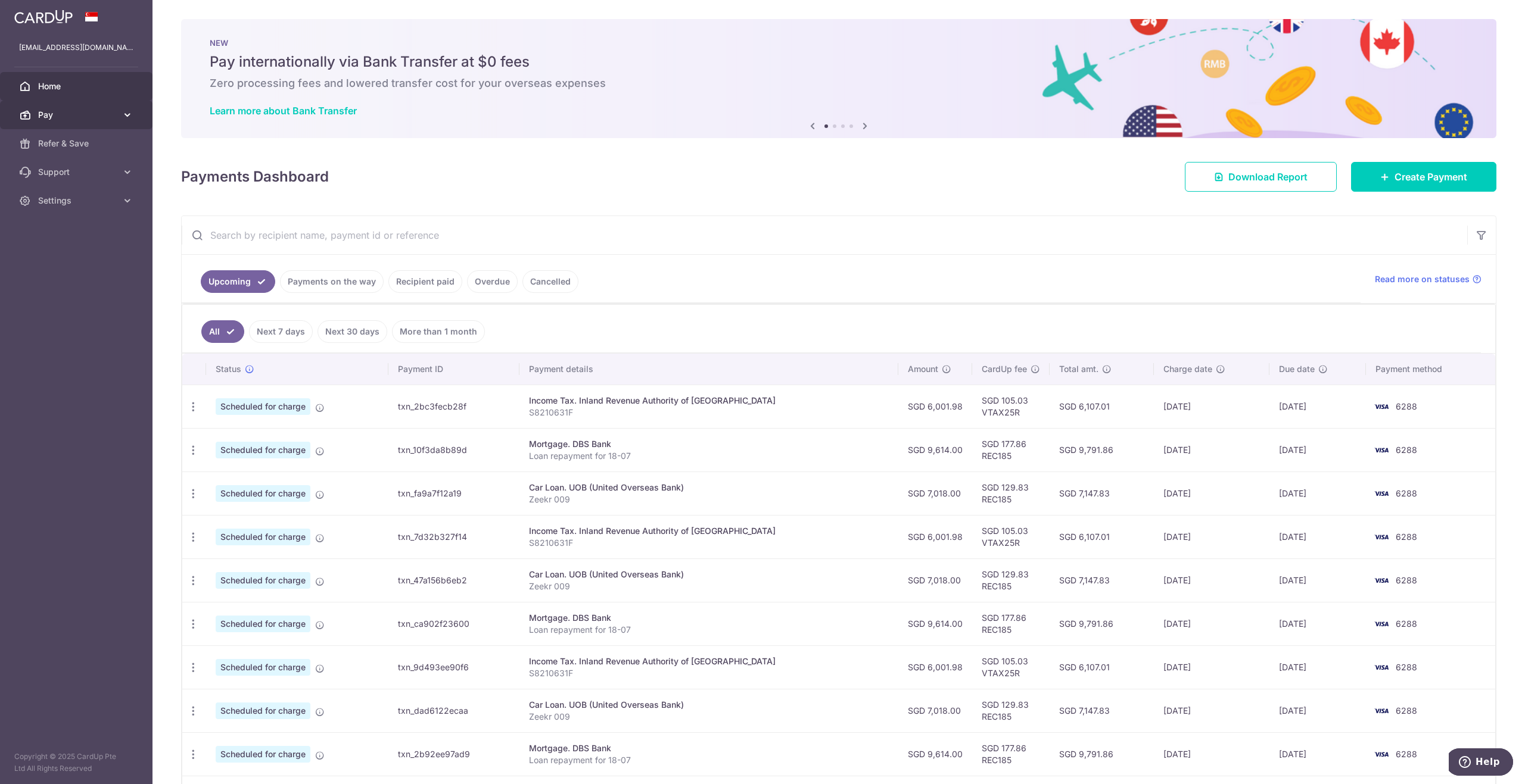
click at [65, 118] on span "Pay" at bounding box center [77, 114] width 79 height 12
click at [66, 142] on span "Payments" at bounding box center [77, 143] width 79 height 12
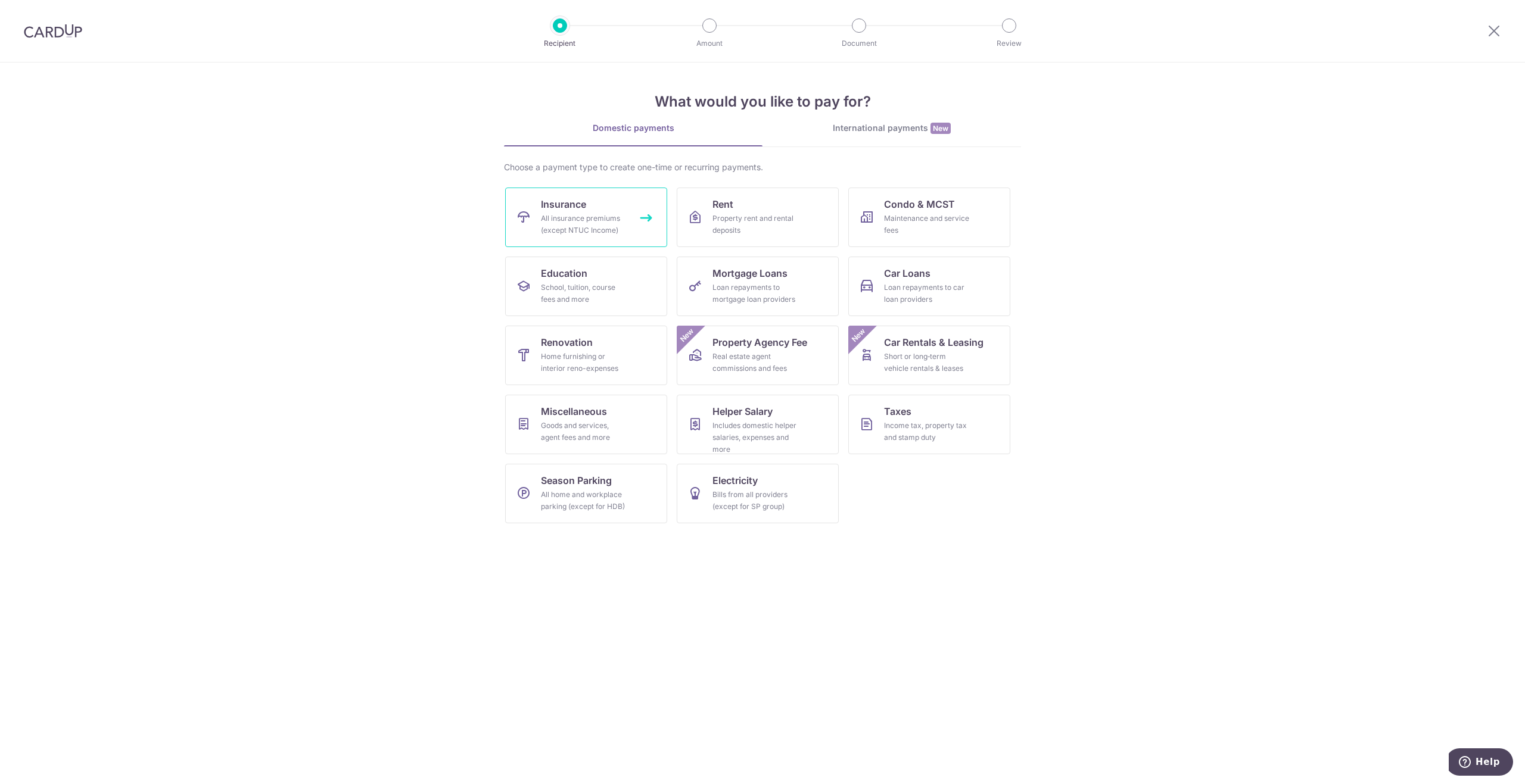
click at [560, 218] on div "All insurance premiums (except NTUC Income)" at bounding box center [583, 225] width 86 height 24
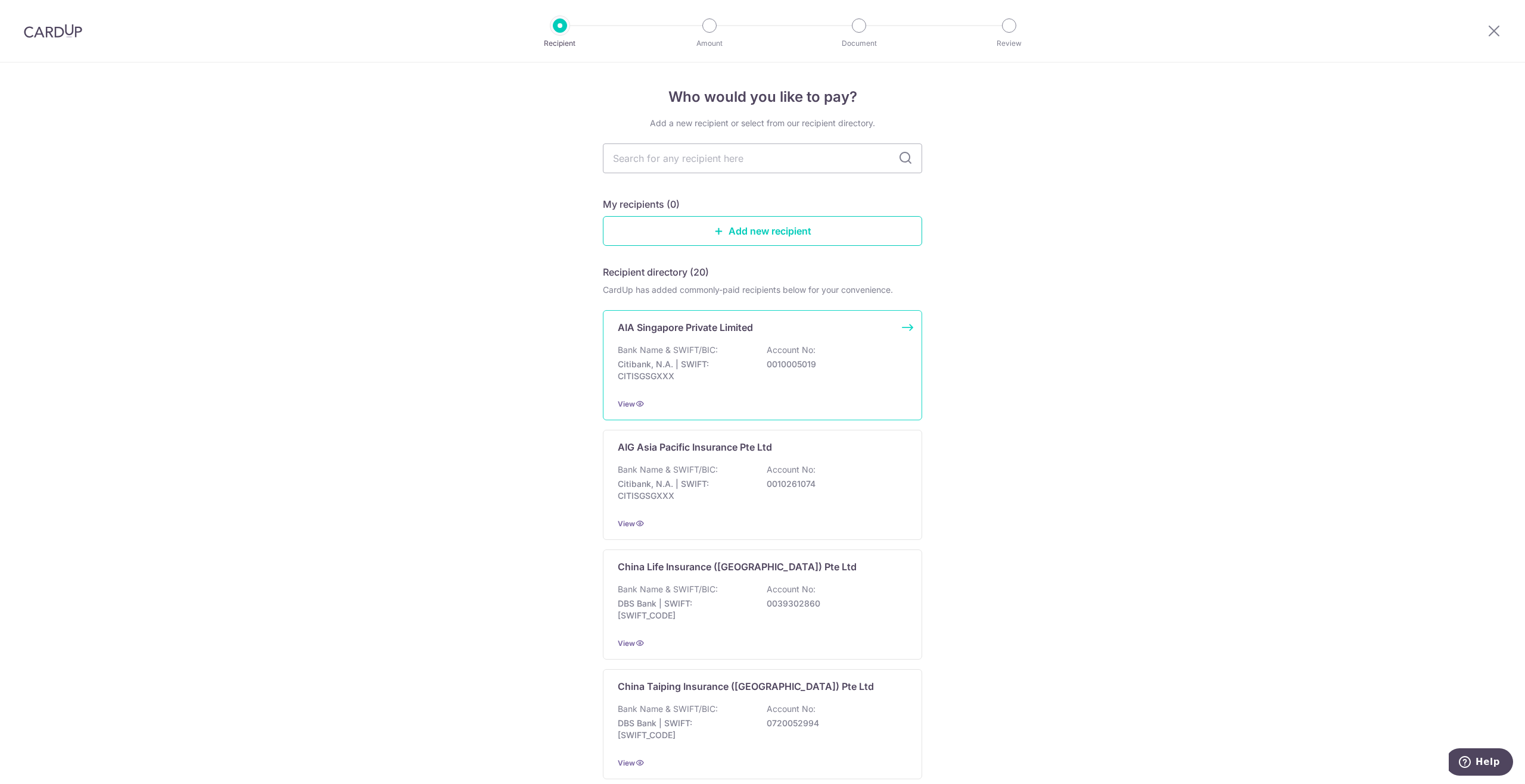
click at [836, 361] on p "0010005019" at bounding box center [833, 364] width 133 height 12
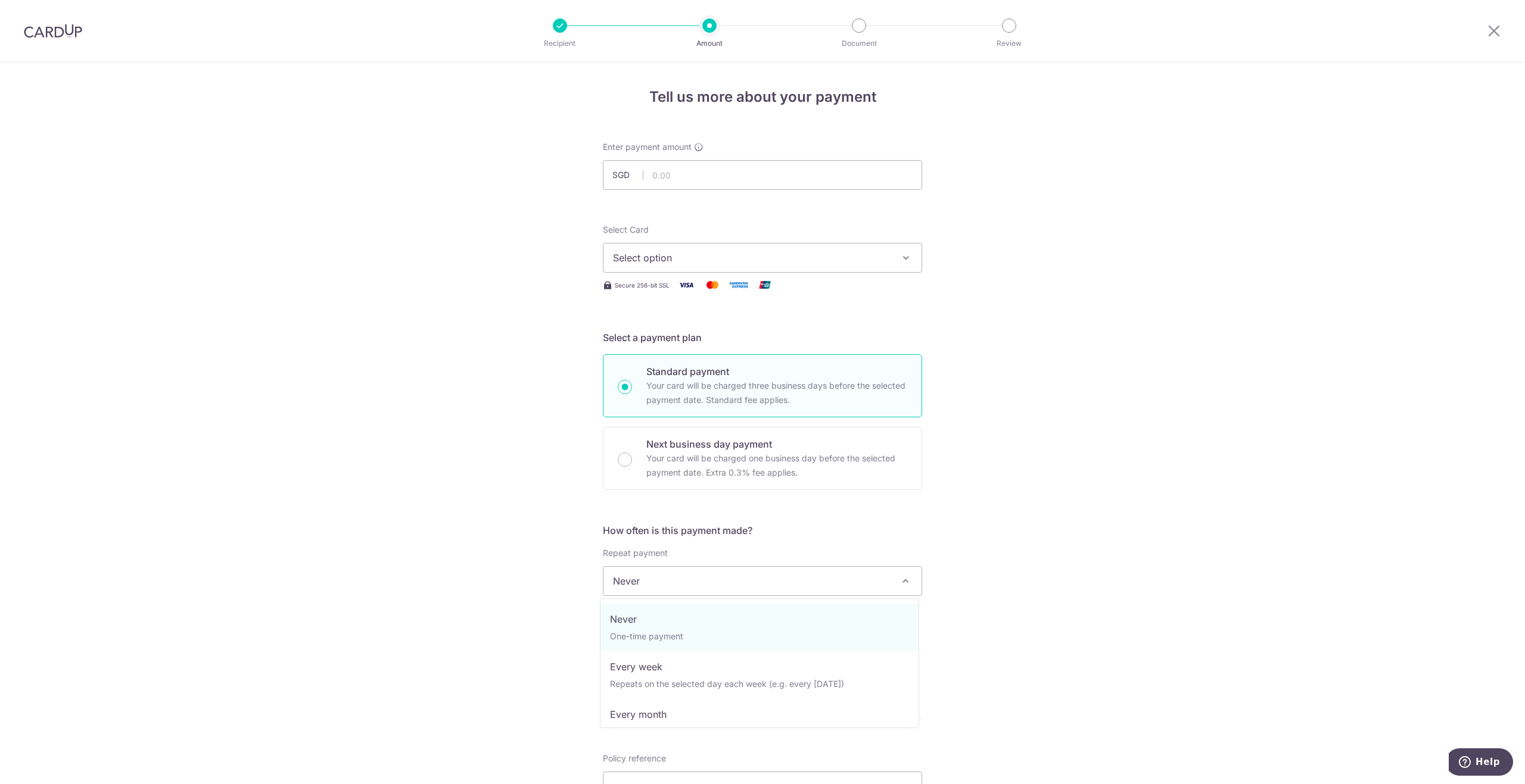
click at [715, 576] on span "Never" at bounding box center [762, 581] width 318 height 29
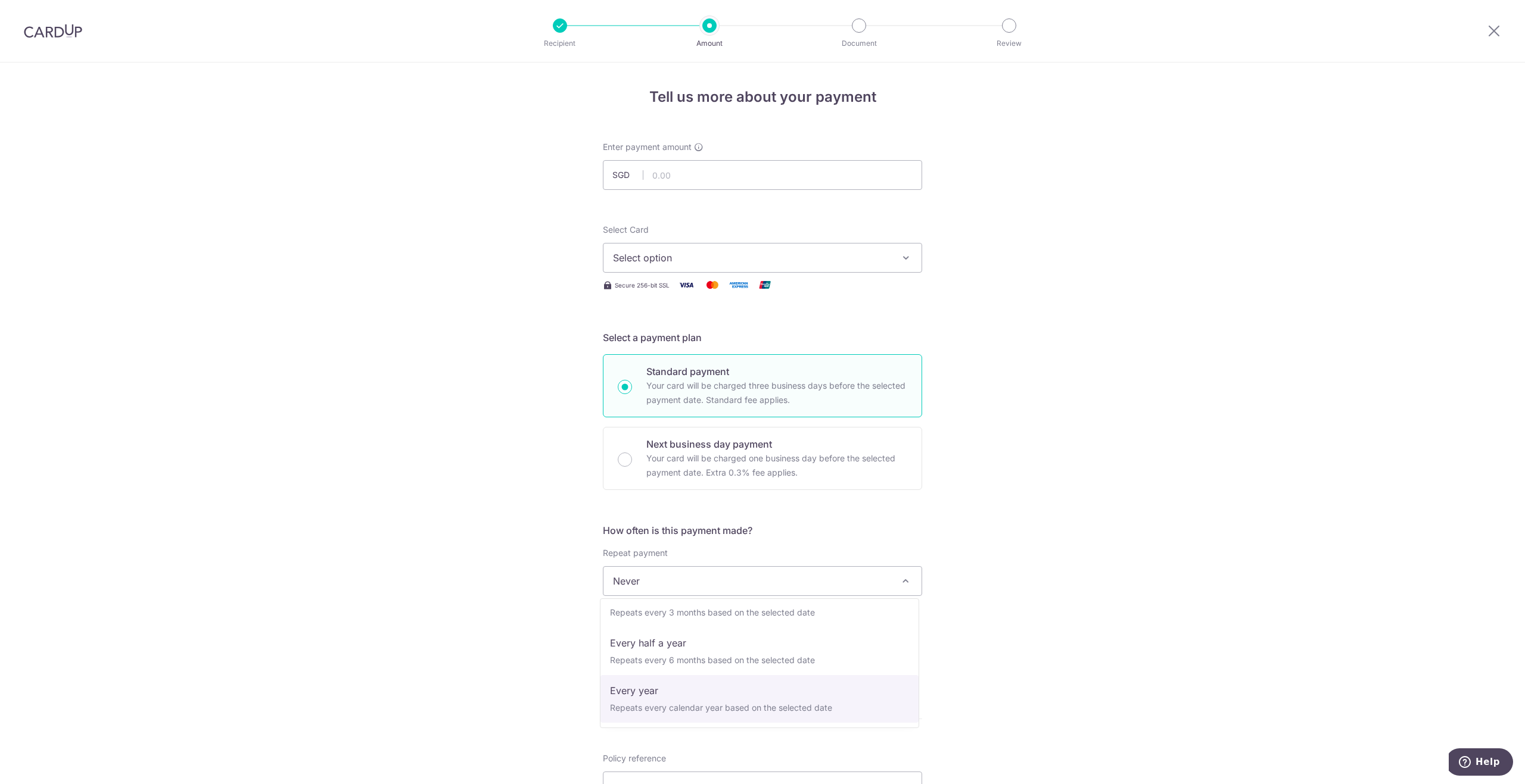
select select "6"
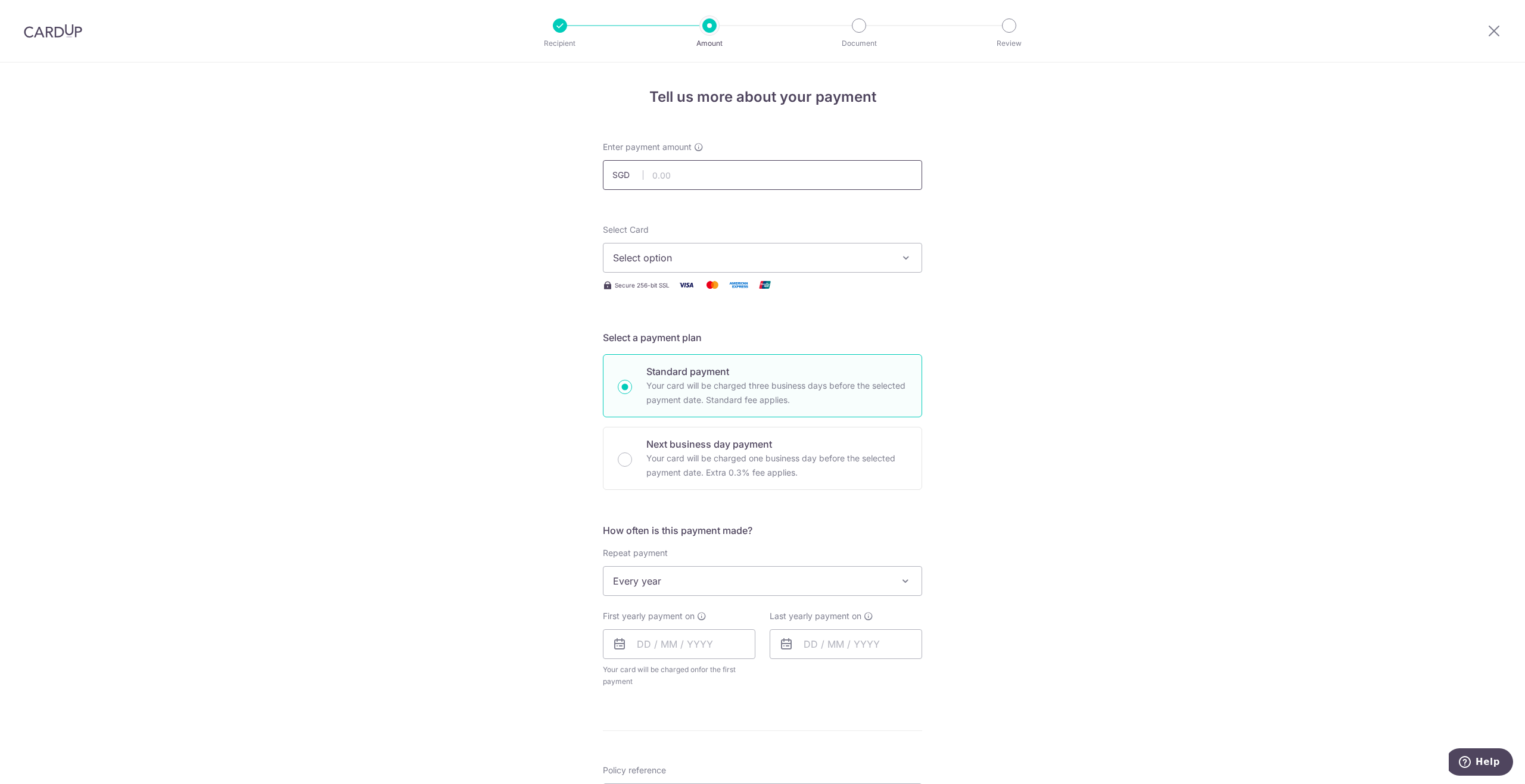
click at [683, 175] on input "text" at bounding box center [762, 175] width 319 height 29
type input "16,254.00"
click at [680, 251] on button "Select option" at bounding box center [762, 258] width 319 height 29
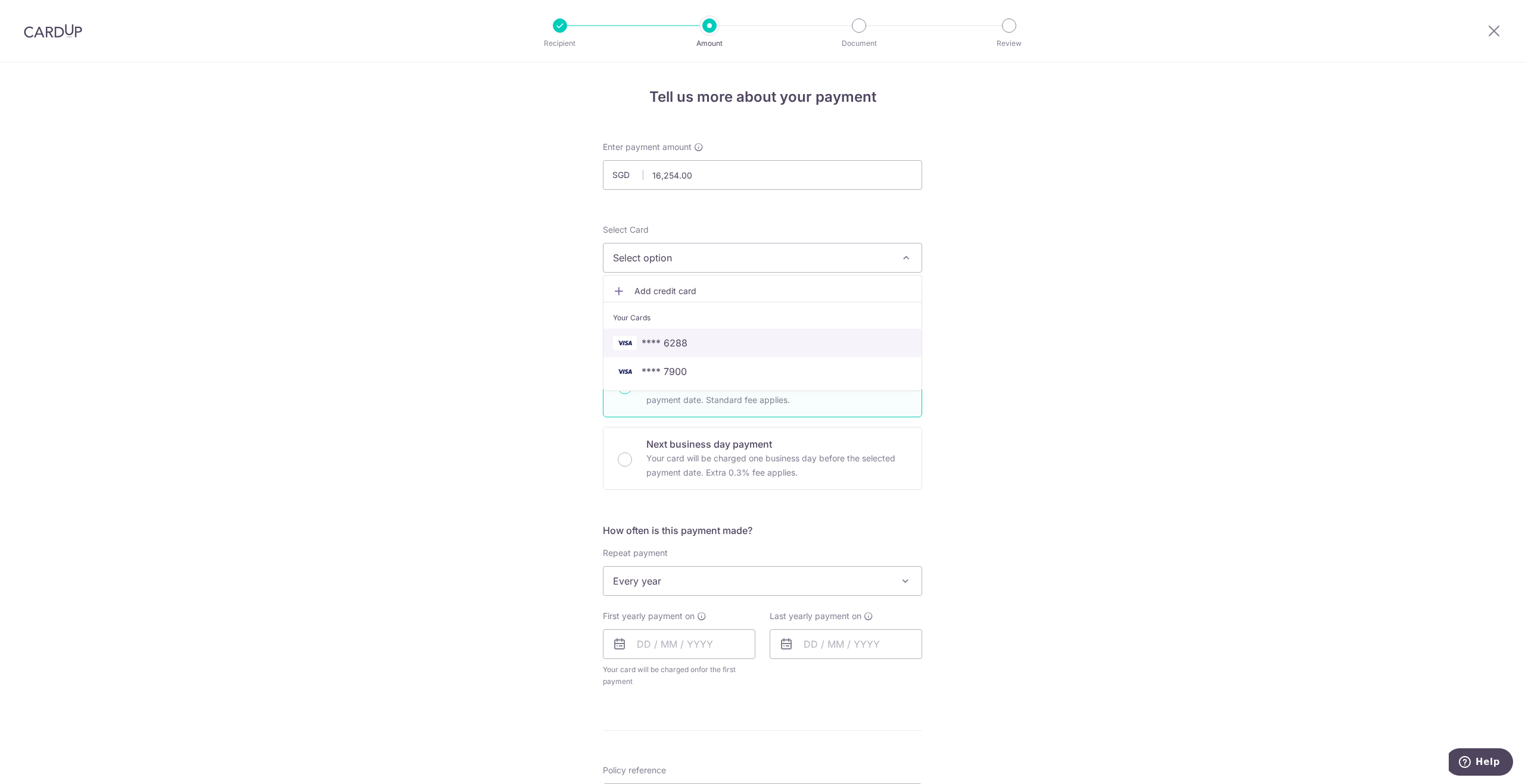
click at [673, 335] on span "**** 6288" at bounding box center [664, 343] width 46 height 14
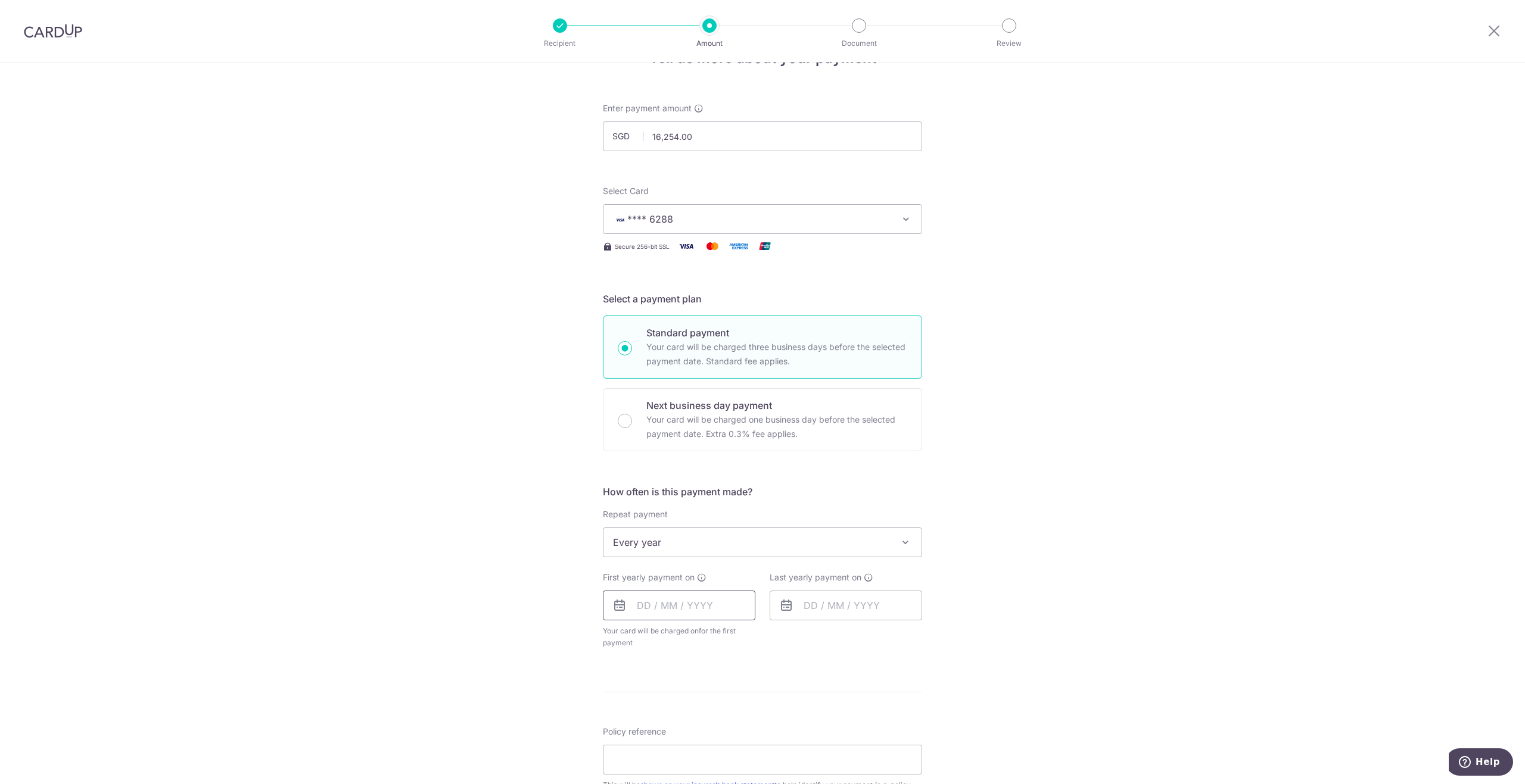
scroll to position [298, 0]
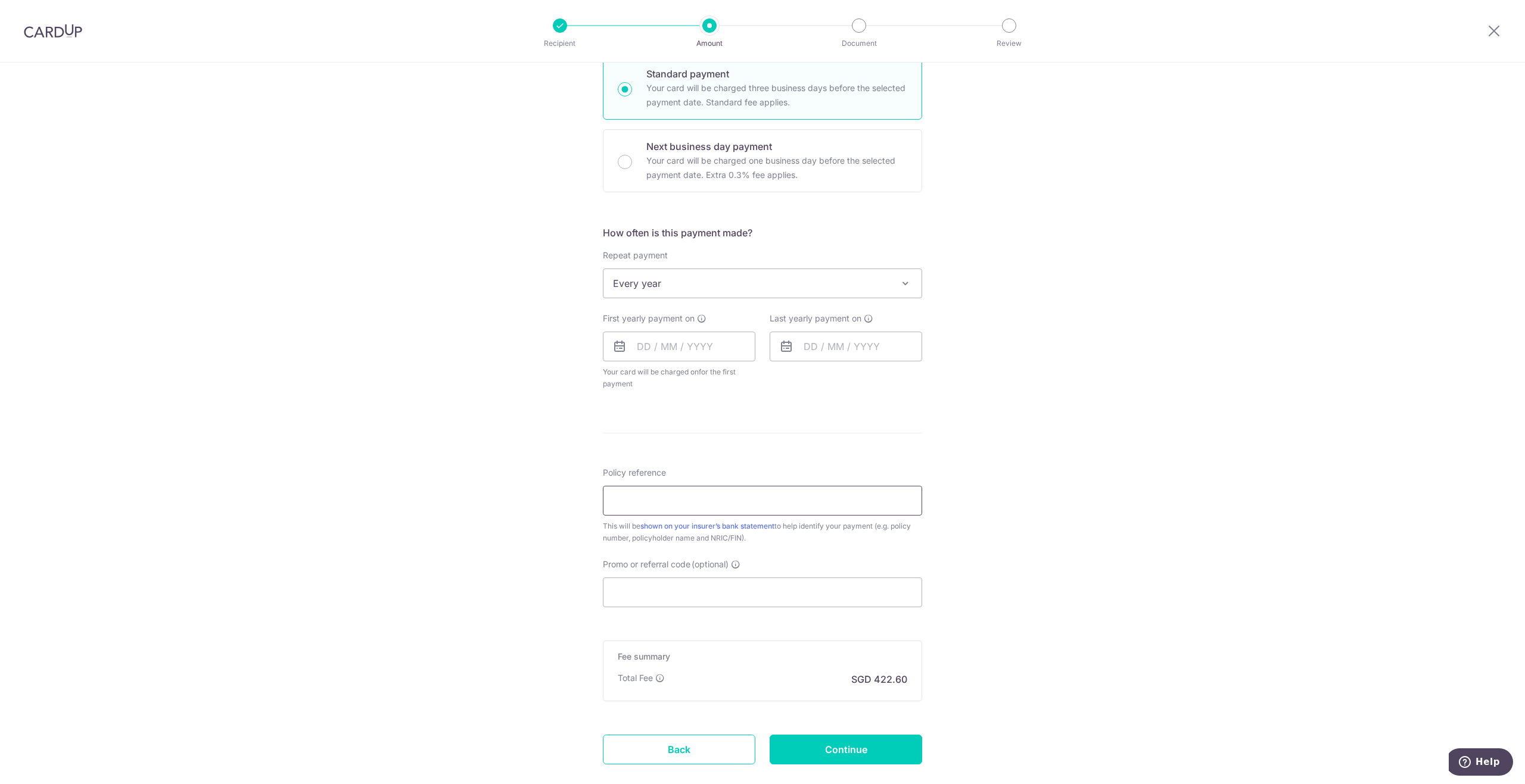
click at [685, 508] on input "Policy reference" at bounding box center [762, 500] width 319 height 29
type input "U125566322"
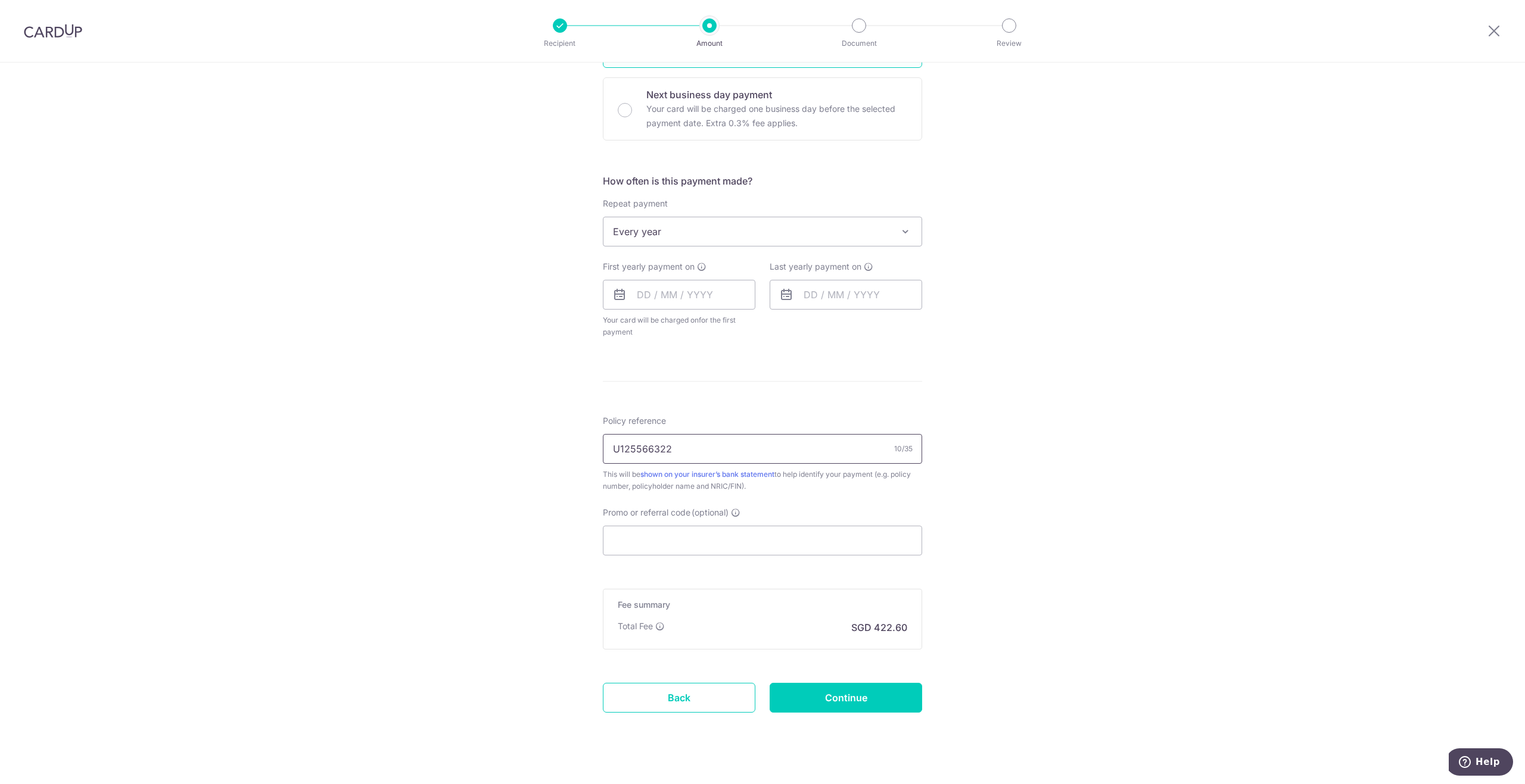
scroll to position [367, 0]
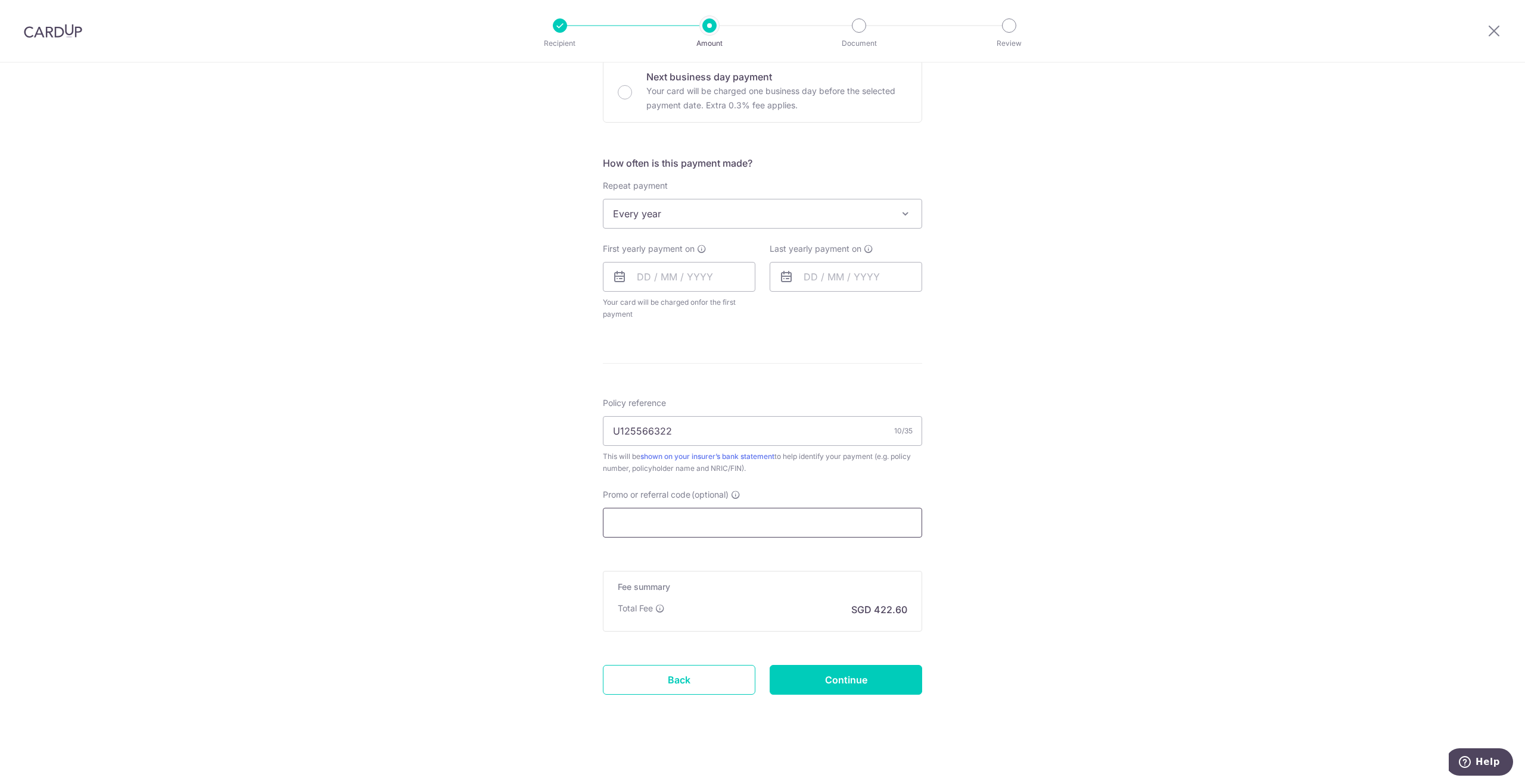
click at [683, 528] on input "Promo or referral code (optional)" at bounding box center [762, 523] width 319 height 29
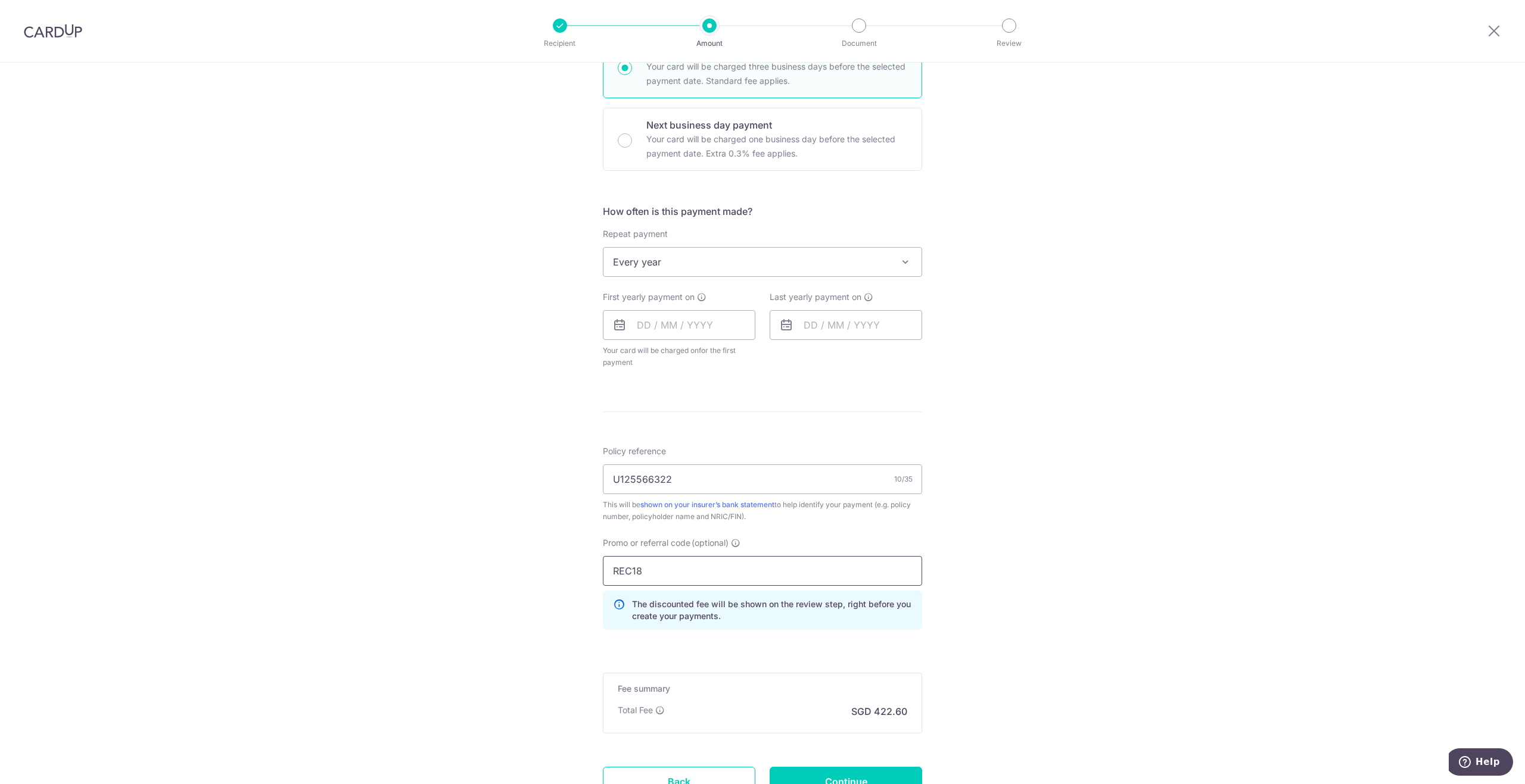
scroll to position [361, 0]
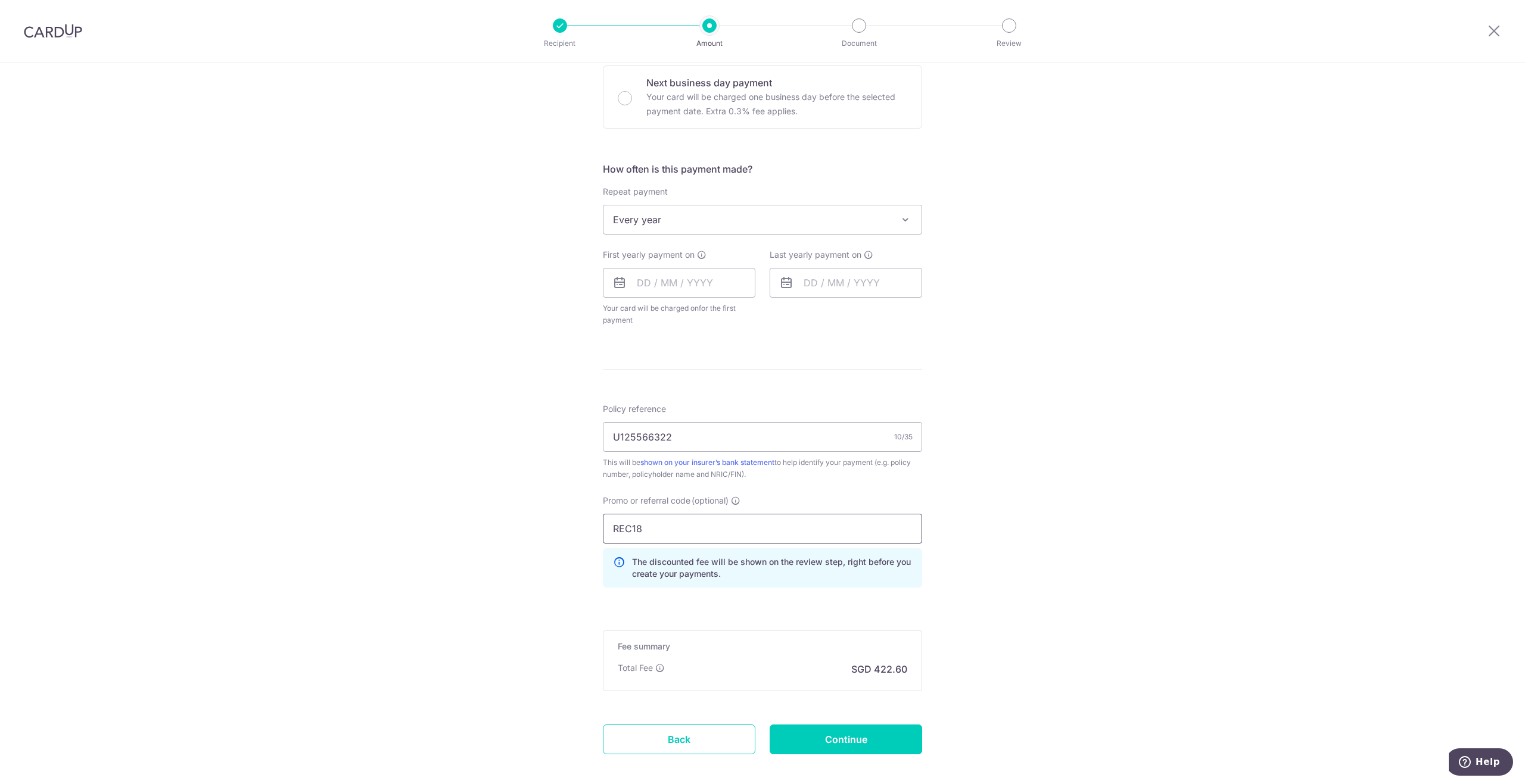
drag, startPoint x: 663, startPoint y: 536, endPoint x: 534, endPoint y: 536, distance: 129.0
click at [534, 536] on div "Tell us more about your payment Enter payment amount SGD 16,254.00 16254.00 Sel…" at bounding box center [762, 272] width 1525 height 1143
type input "OFF225"
click at [650, 277] on input "text" at bounding box center [678, 283] width 152 height 29
drag, startPoint x: 996, startPoint y: 335, endPoint x: 989, endPoint y: 331, distance: 8.1
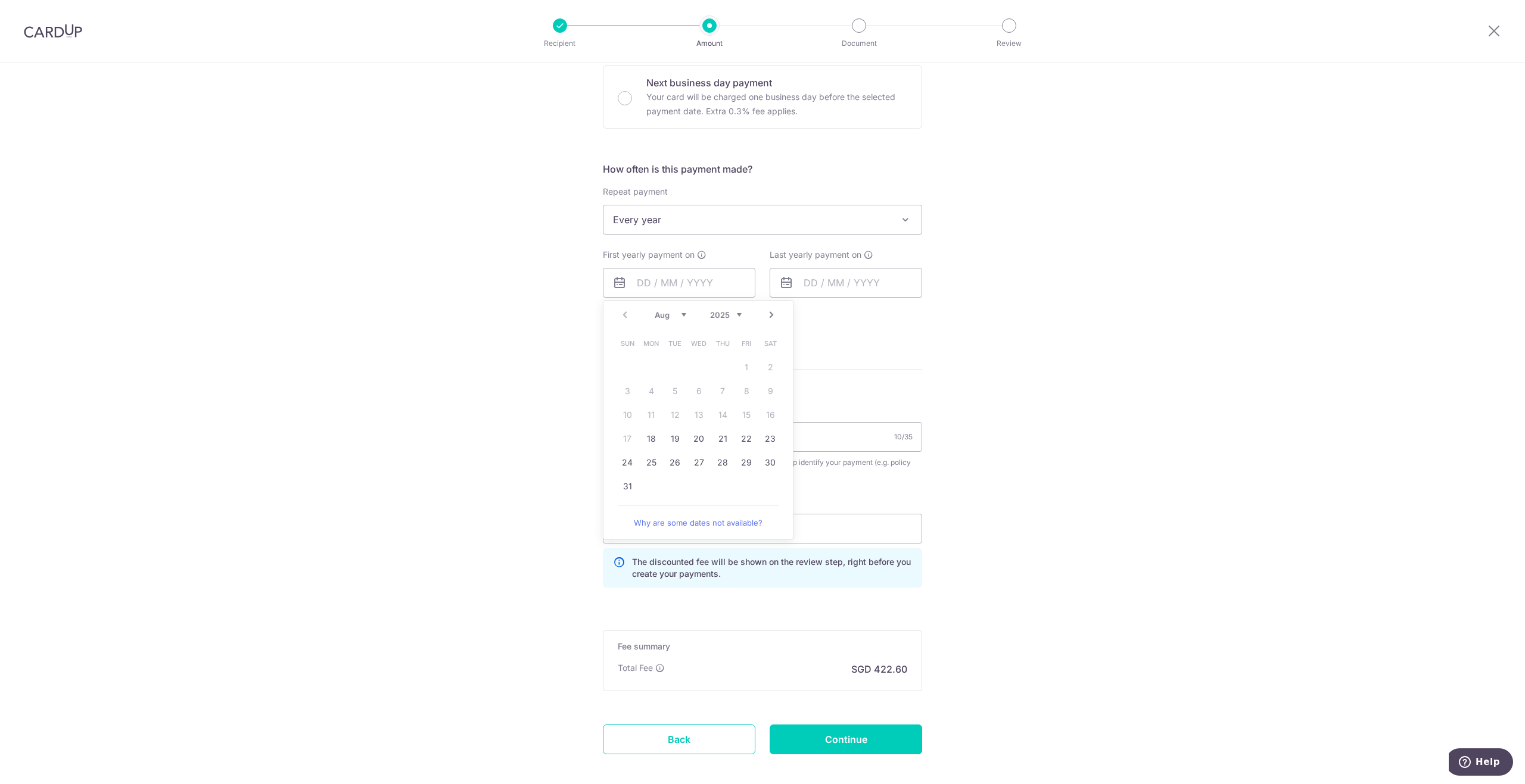
click at [996, 334] on div "Tell us more about your payment Enter payment amount SGD 16,254.00 16254.00 Sel…" at bounding box center [762, 272] width 1525 height 1143
drag, startPoint x: 718, startPoint y: 286, endPoint x: 711, endPoint y: 281, distance: 8.6
click at [715, 281] on input "text" at bounding box center [678, 283] width 152 height 29
click at [649, 437] on link "18" at bounding box center [651, 439] width 19 height 19
type input "[DATE]"
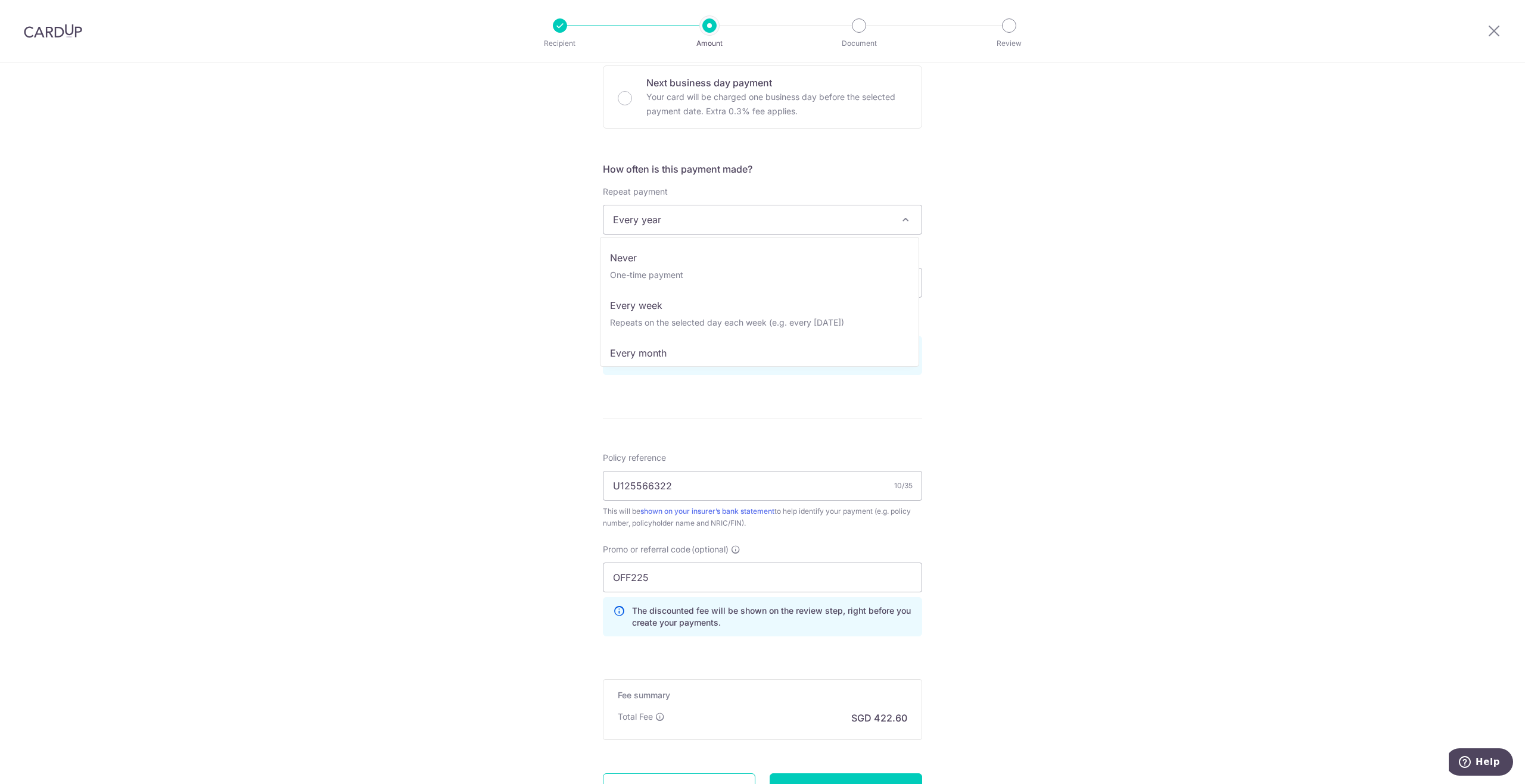
click at [752, 229] on span "Every year" at bounding box center [762, 220] width 318 height 29
select select "1"
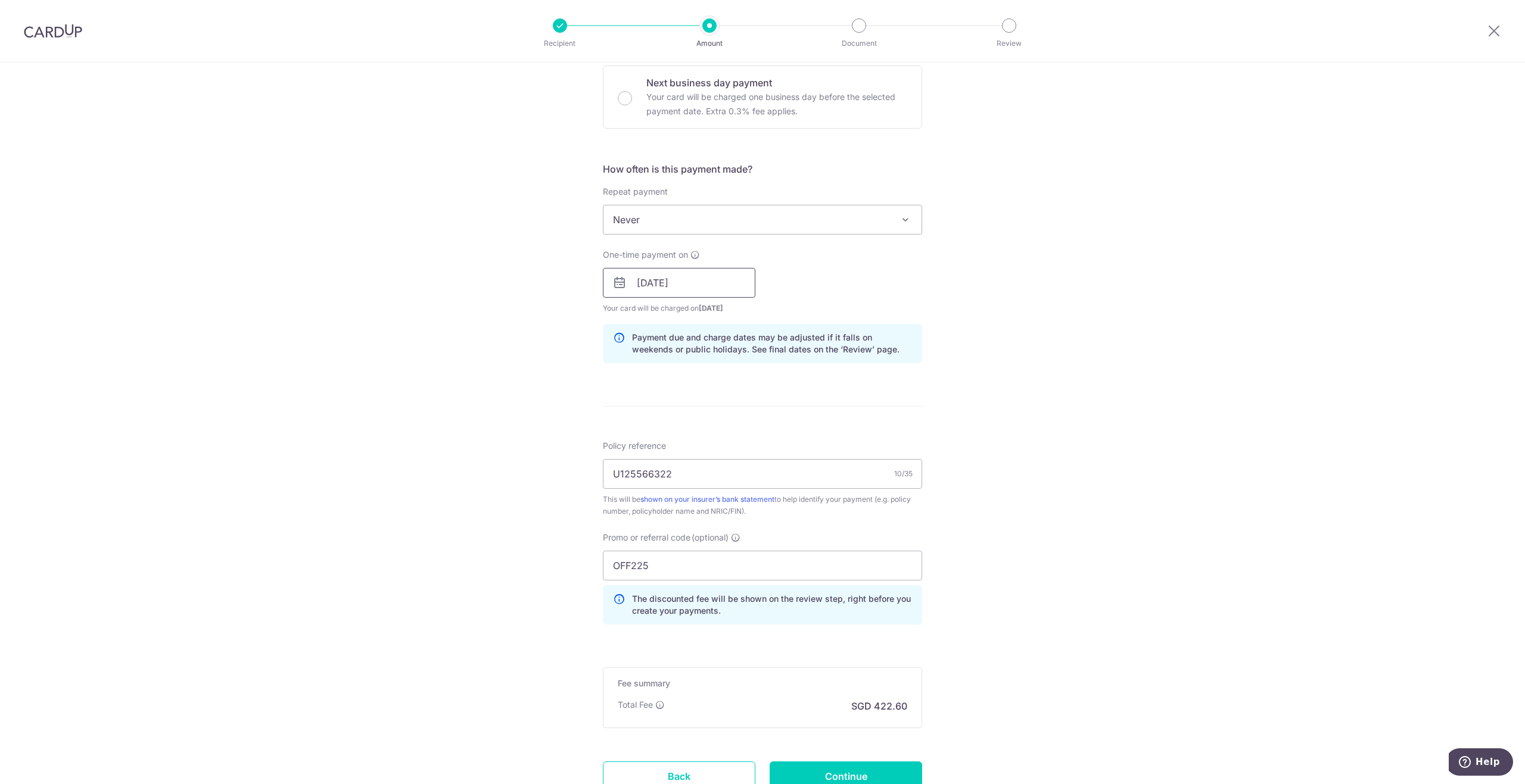
click at [714, 281] on input "[DATE]" at bounding box center [678, 283] width 152 height 29
click at [1077, 320] on div "Tell us more about your payment Enter payment amount SGD 16,254.00 16254.00 Sel…" at bounding box center [762, 291] width 1525 height 1179
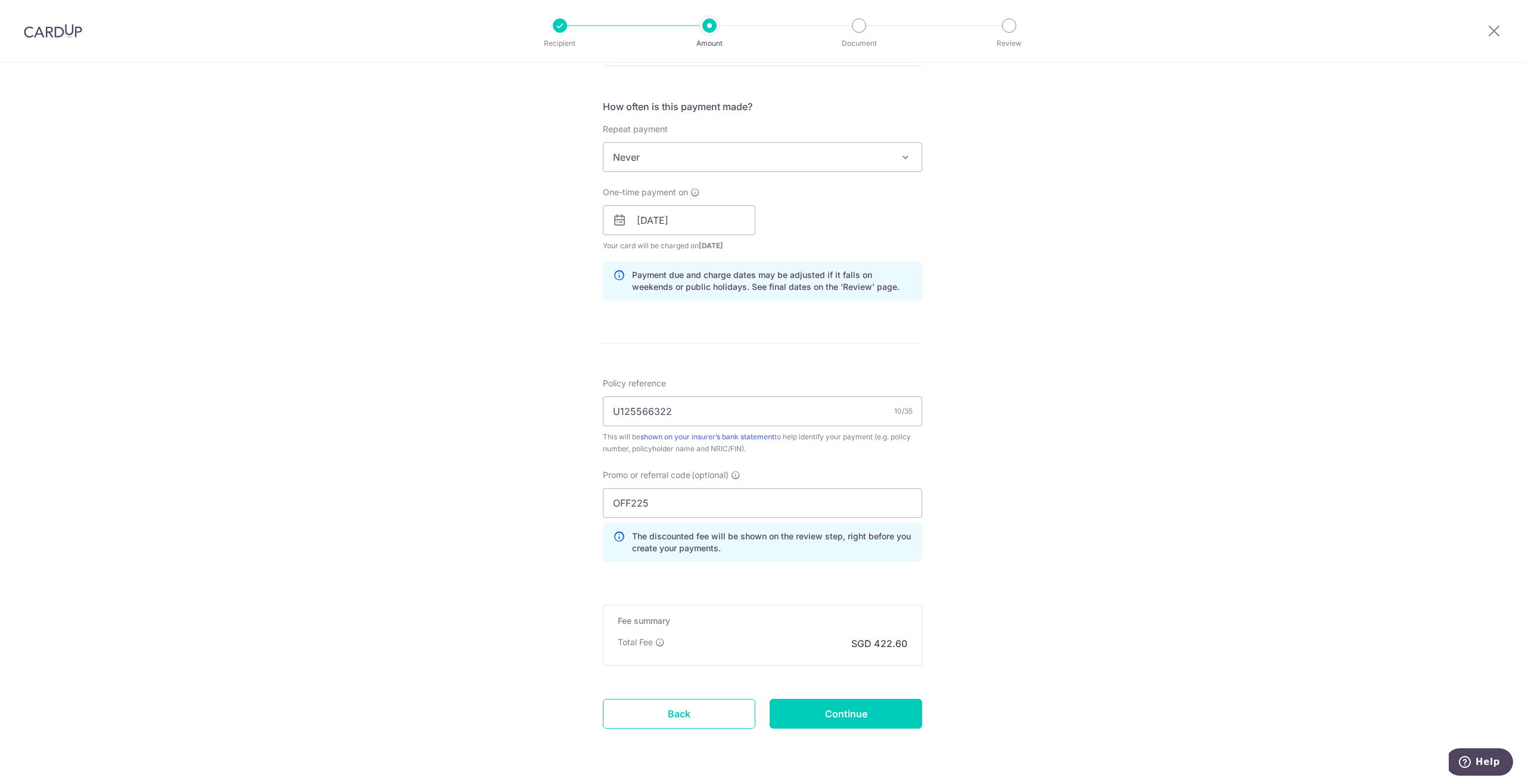
scroll to position [458, 0]
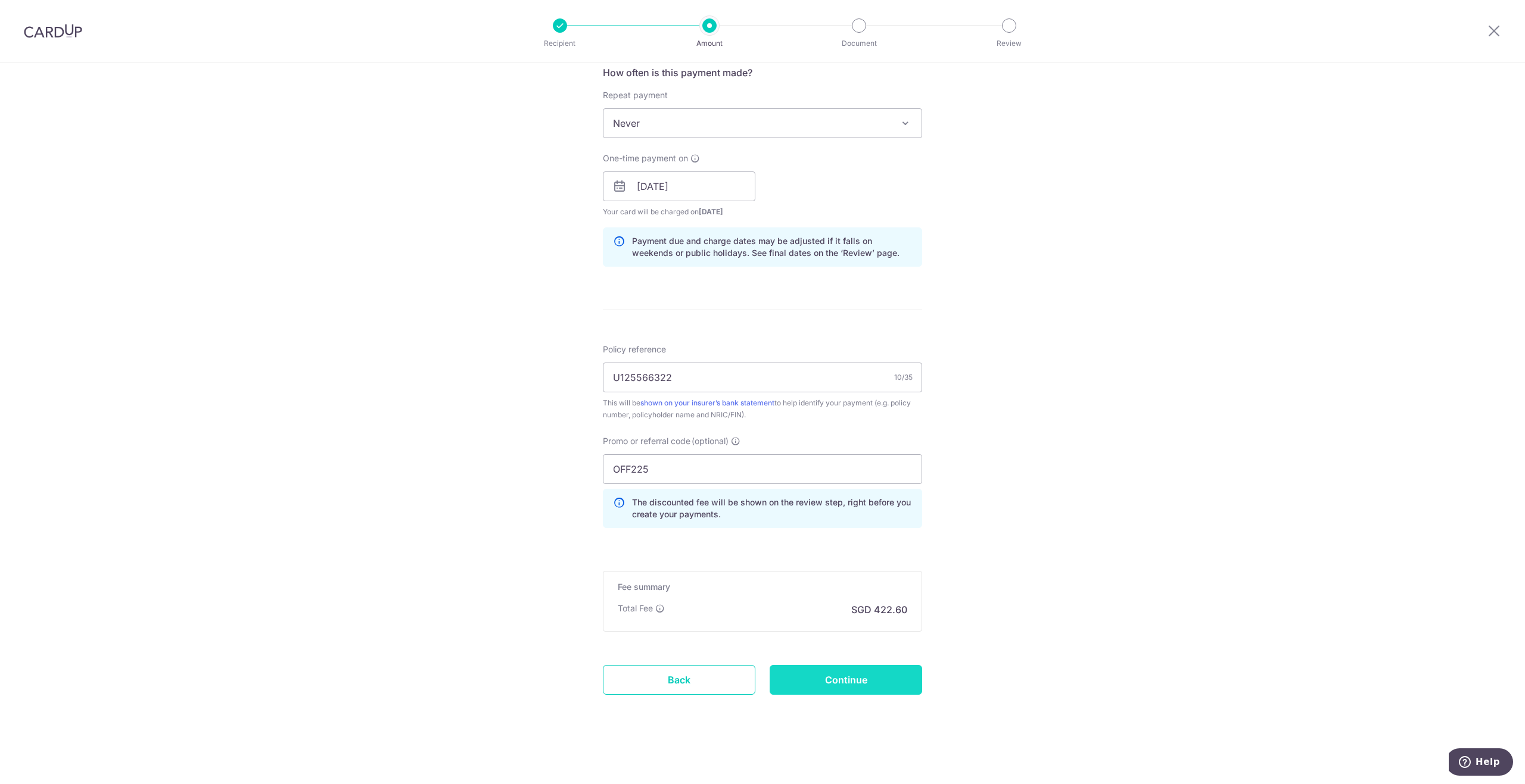
click at [858, 677] on input "Continue" at bounding box center [845, 680] width 152 height 29
type input "Create Schedule"
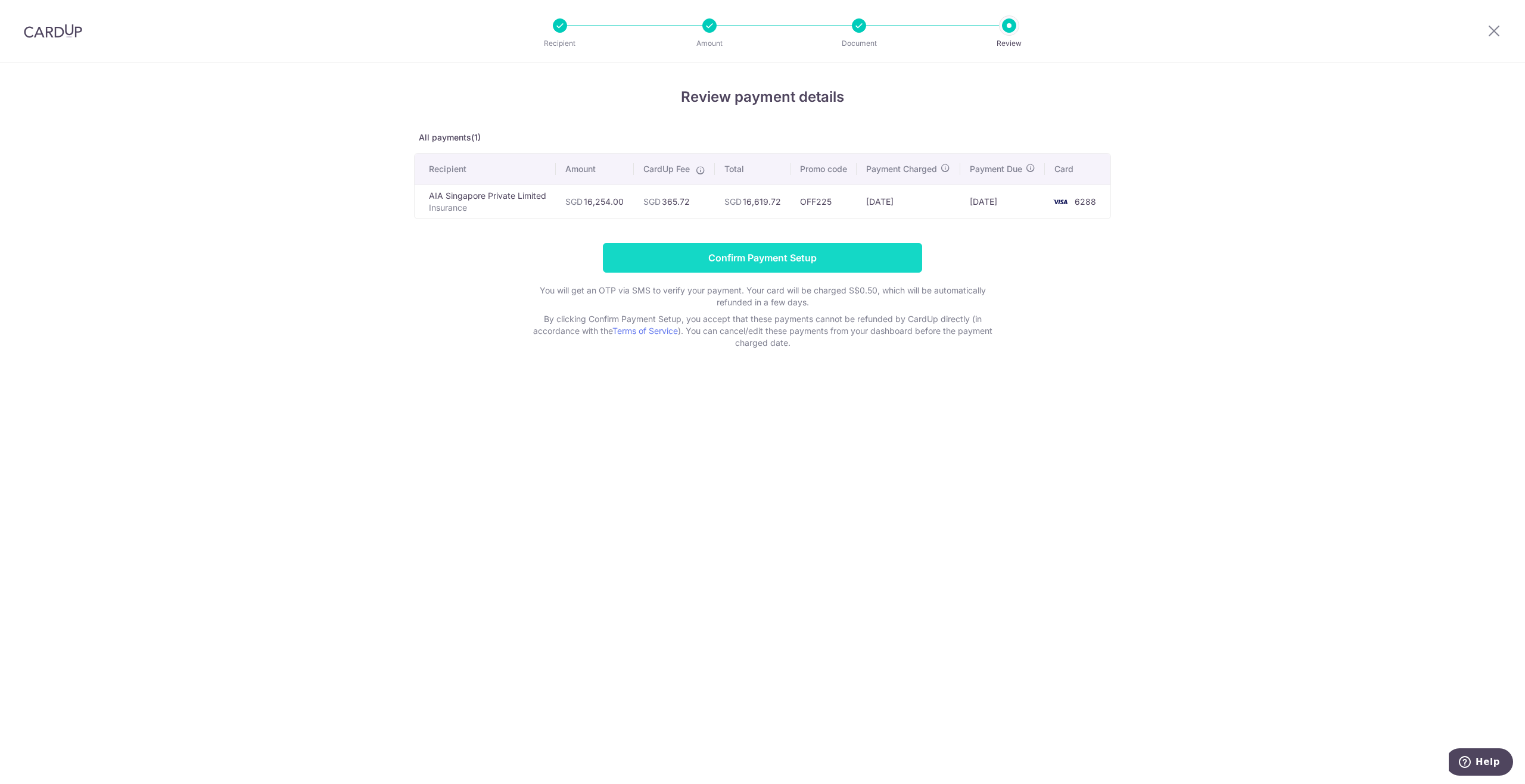
click at [769, 273] on input "Confirm Payment Setup" at bounding box center [762, 258] width 319 height 29
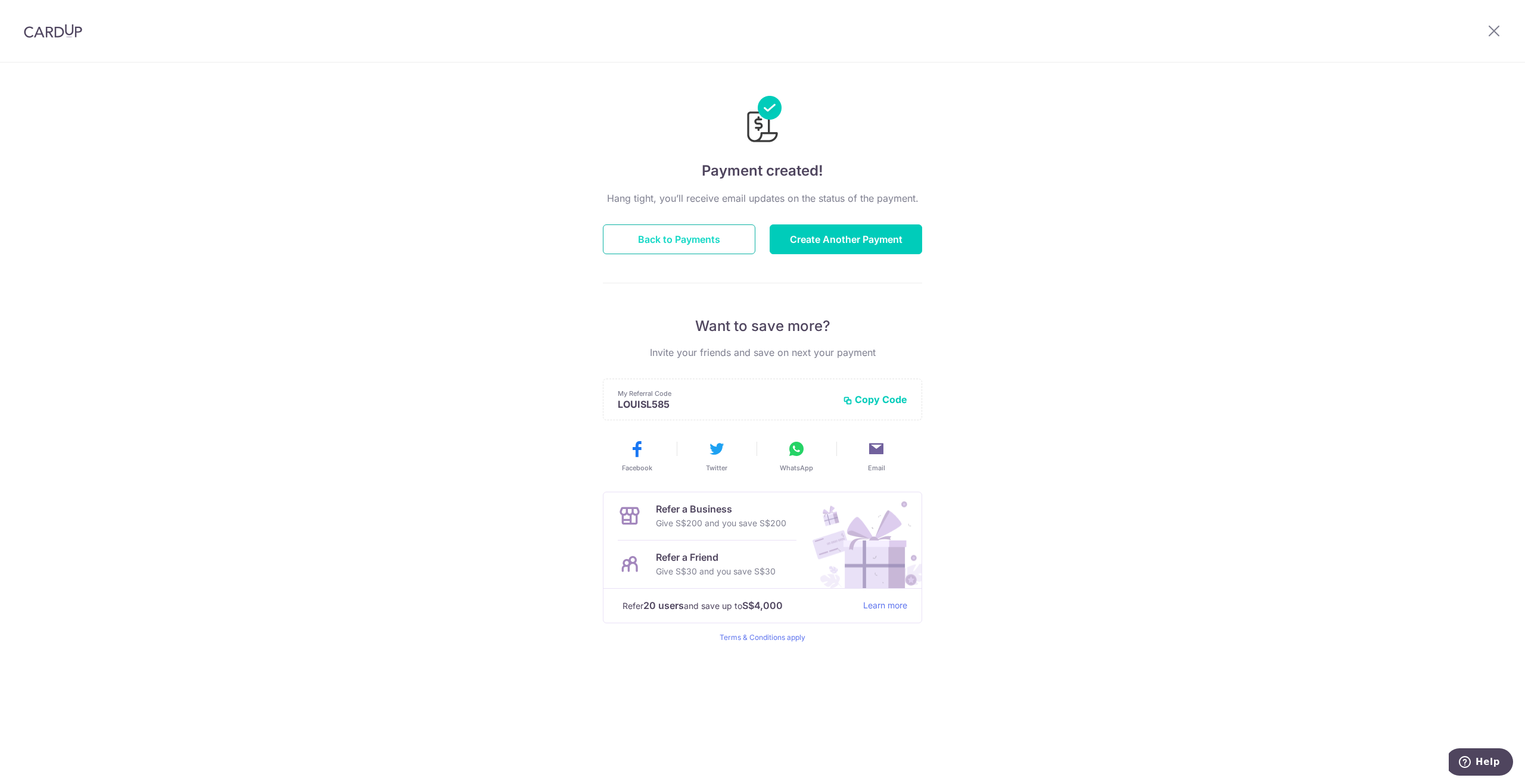
click at [692, 237] on button "Back to Payments" at bounding box center [678, 239] width 152 height 29
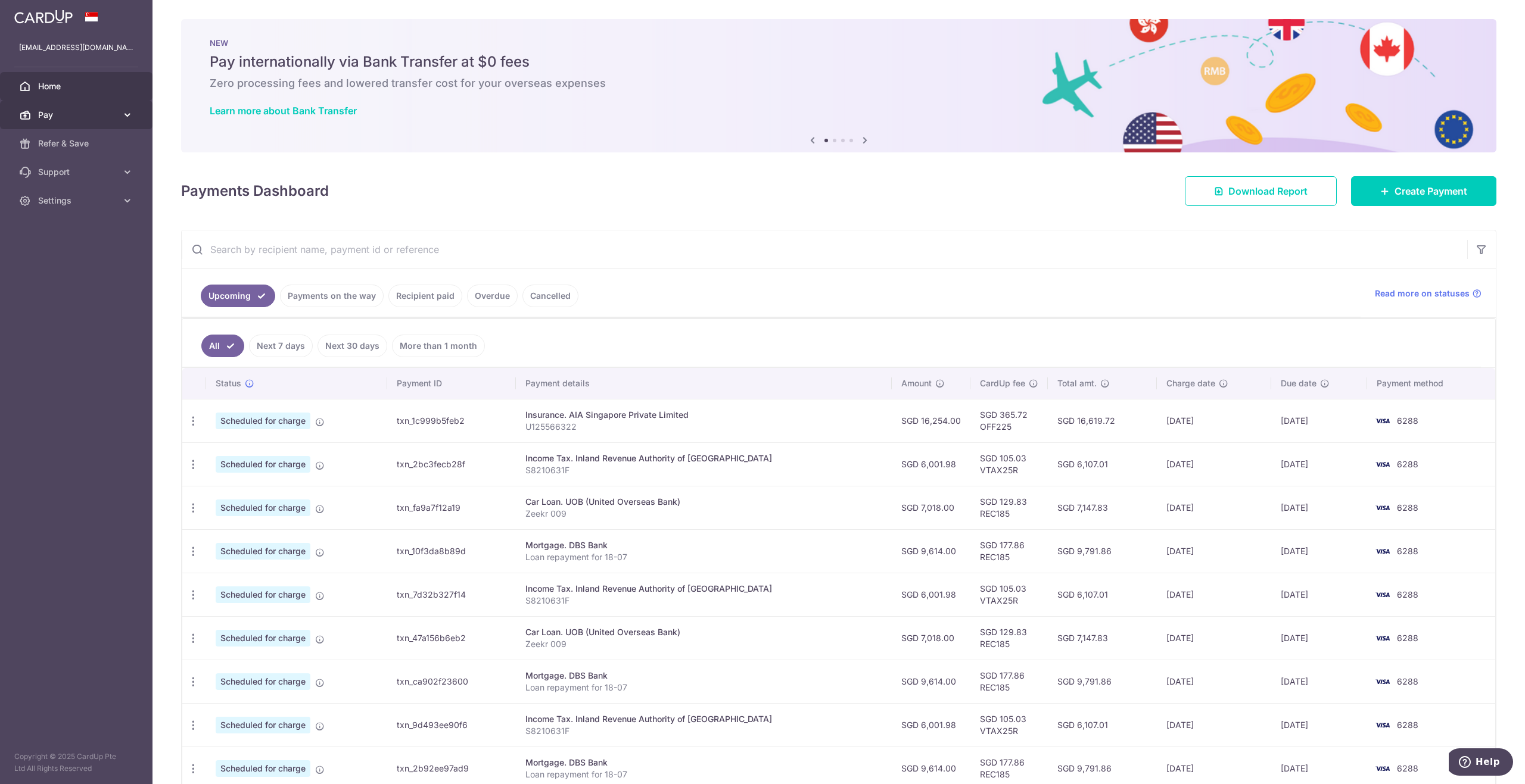
click at [93, 121] on link "Pay" at bounding box center [76, 114] width 152 height 29
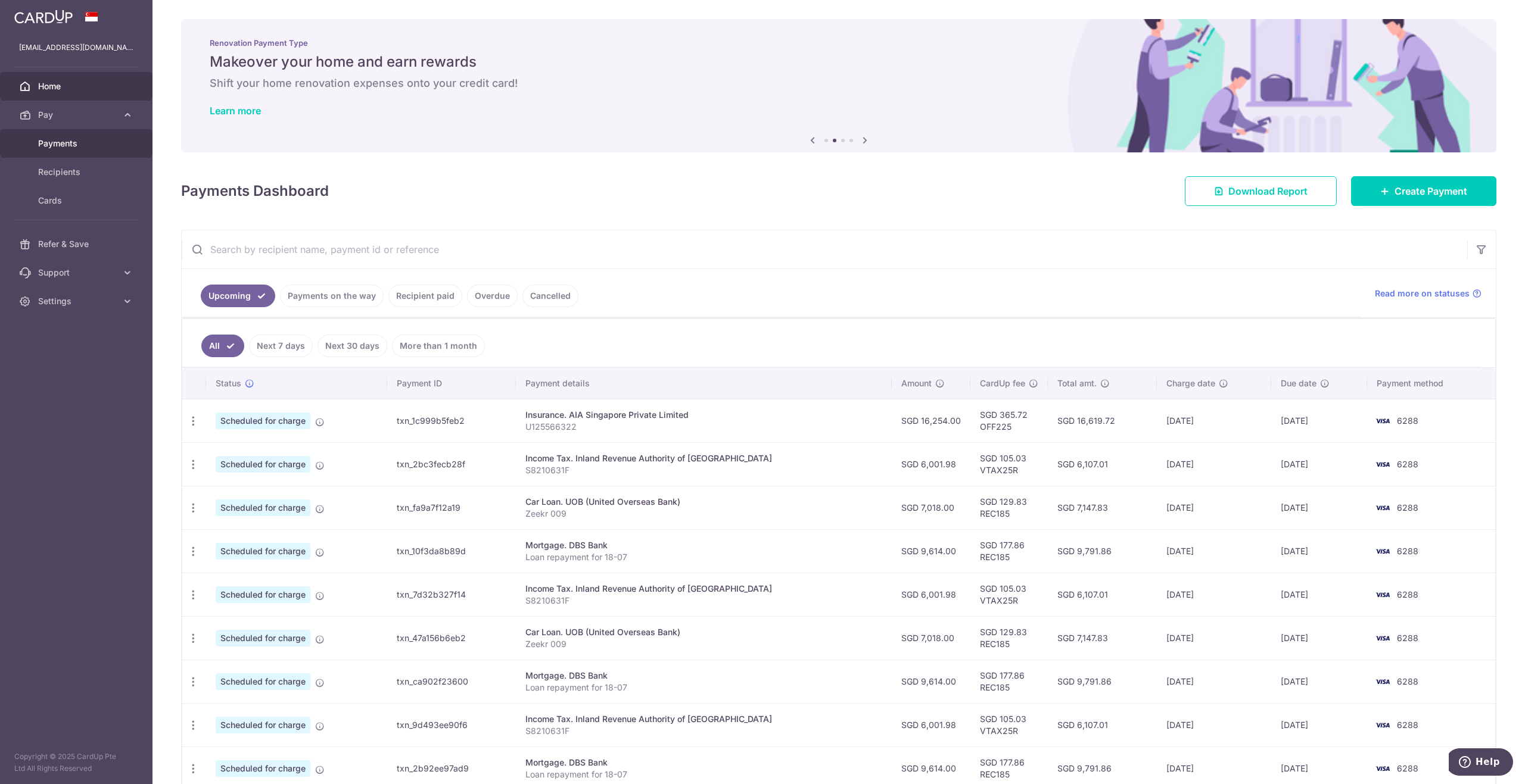
click at [77, 147] on span "Payments" at bounding box center [77, 143] width 79 height 12
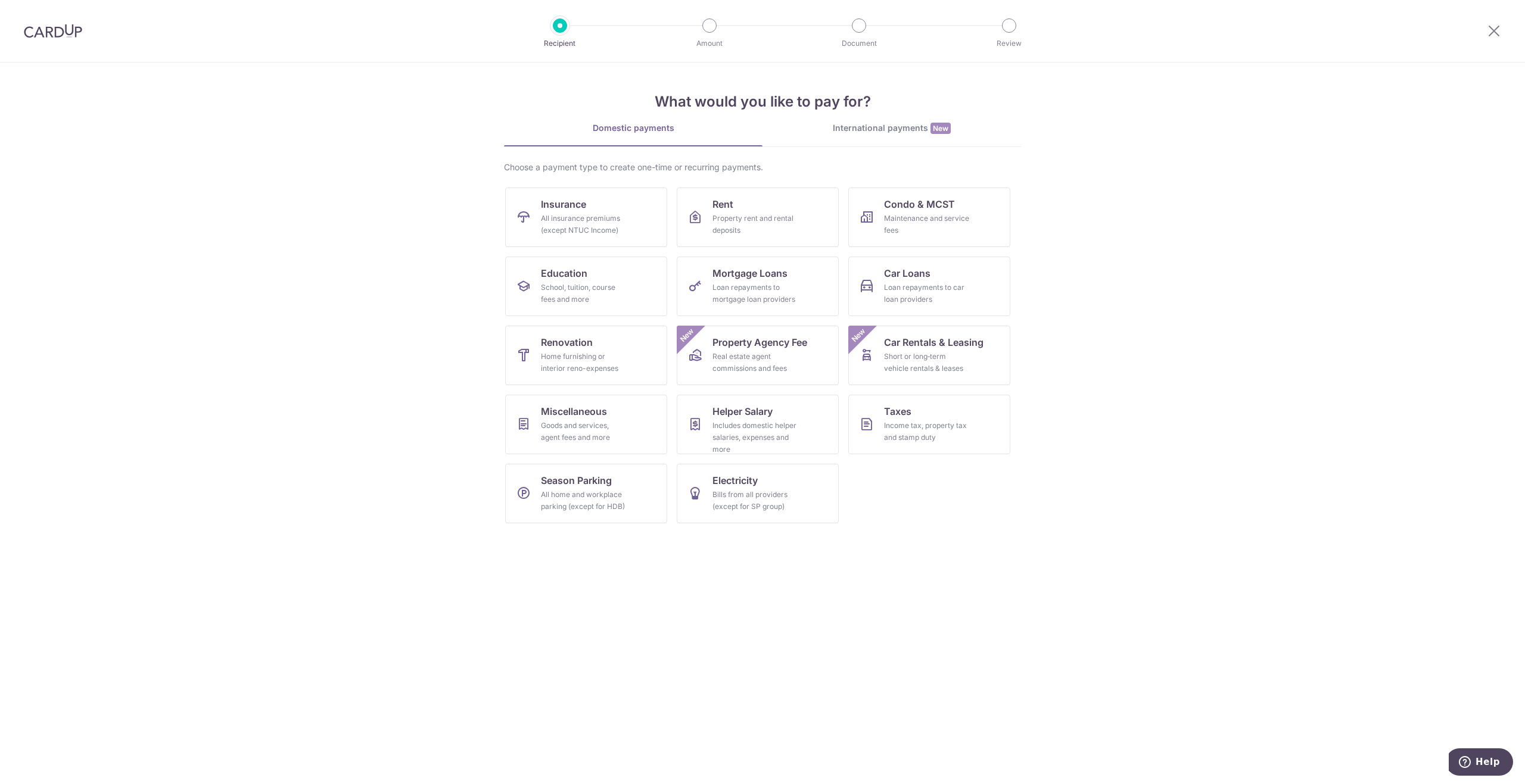
drag, startPoint x: 298, startPoint y: 190, endPoint x: 291, endPoint y: 193, distance: 7.6
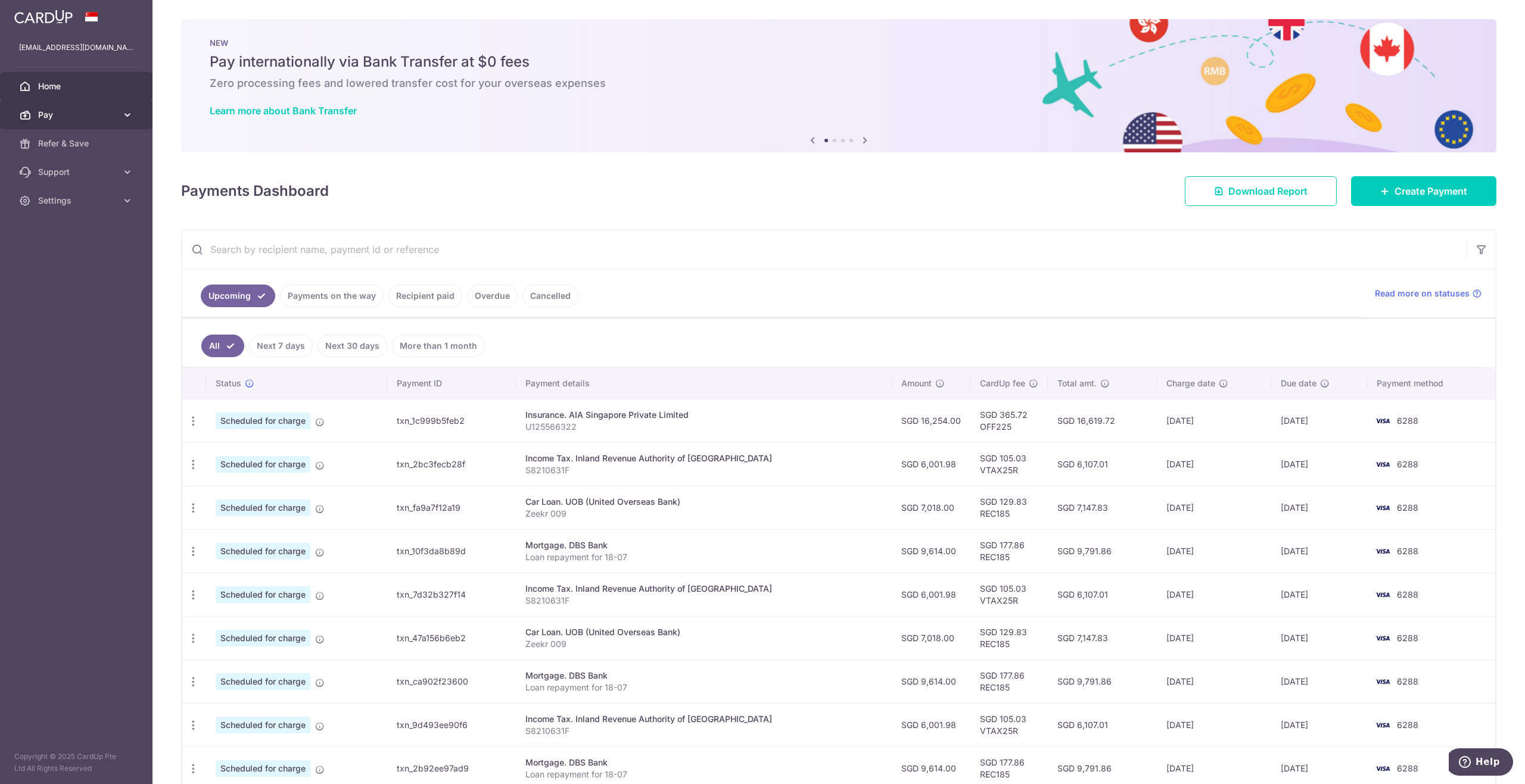
click at [79, 111] on span "Pay" at bounding box center [77, 114] width 79 height 12
drag, startPoint x: 55, startPoint y: 412, endPoint x: 58, endPoint y: 404, distance: 8.5
click at [53, 408] on aside "[EMAIL_ADDRESS][DOMAIN_NAME] Home Pay Payments Recipients Cards Refer & Save Su…" at bounding box center [76, 392] width 152 height 784
